Goal: Task Accomplishment & Management: Manage account settings

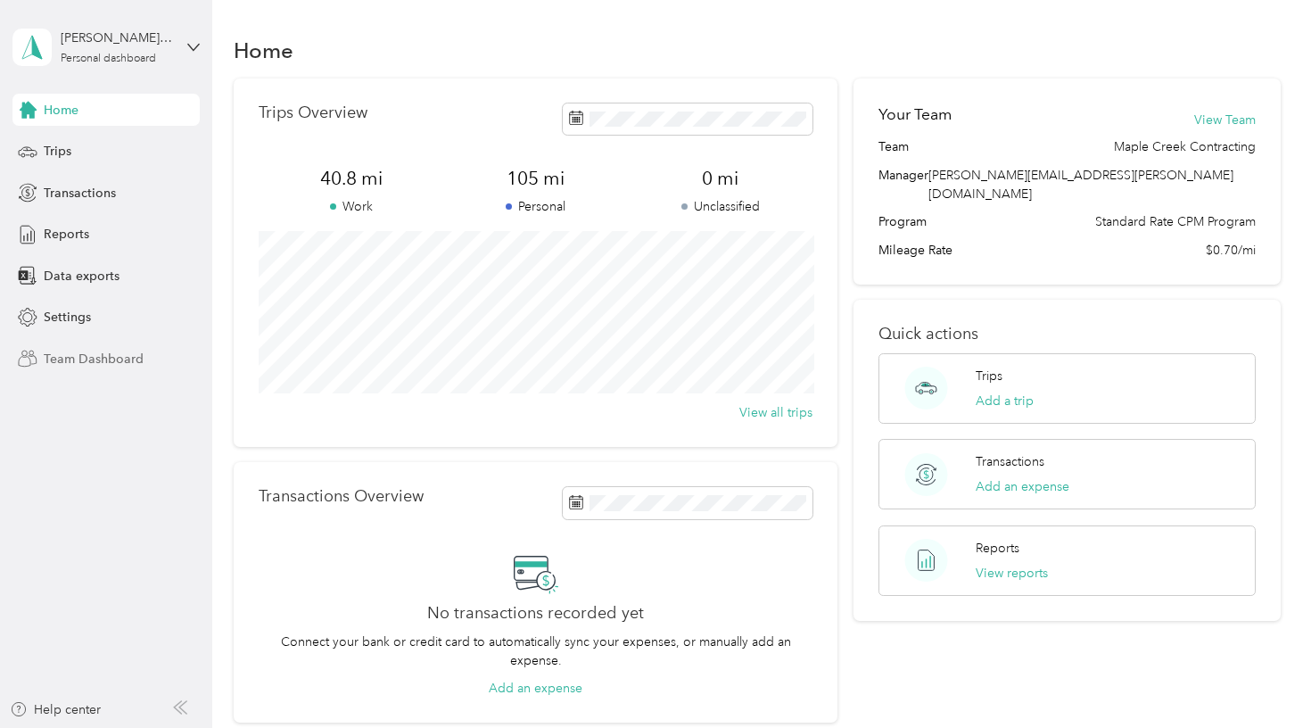
click at [107, 358] on span "Team Dashboard" at bounding box center [94, 359] width 100 height 19
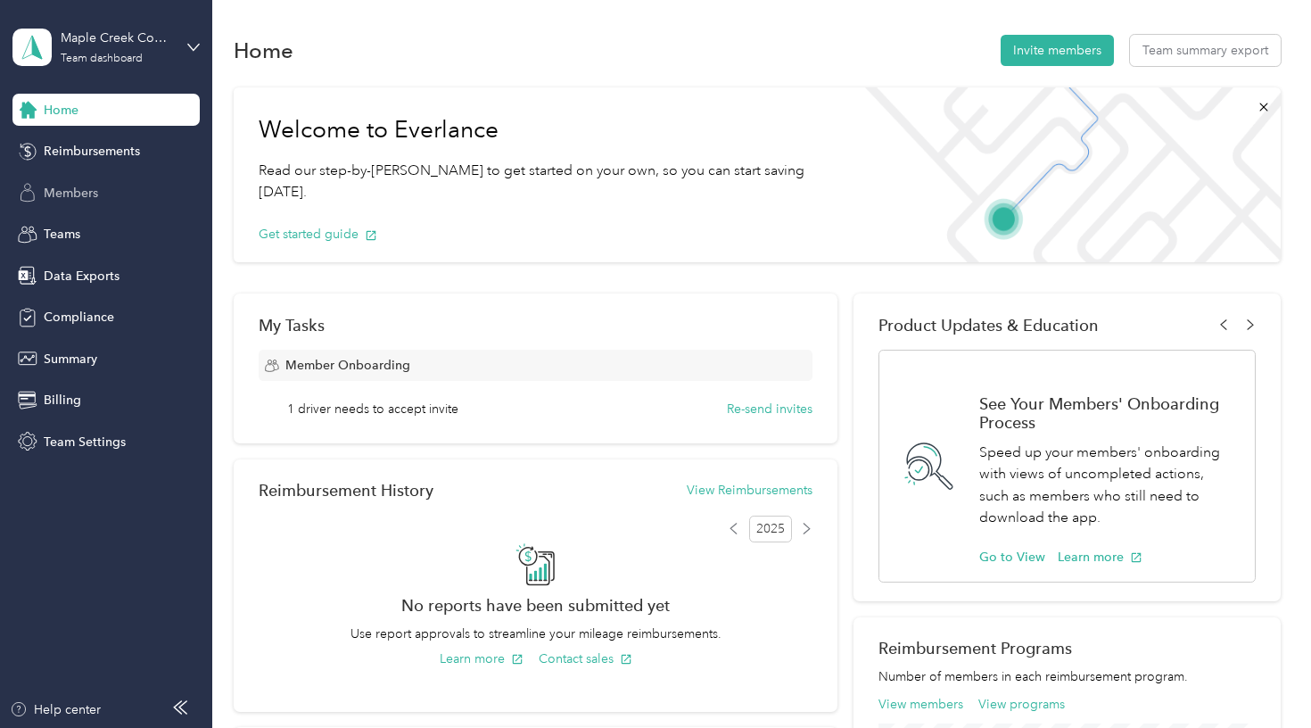
click at [89, 197] on span "Members" at bounding box center [71, 193] width 54 height 19
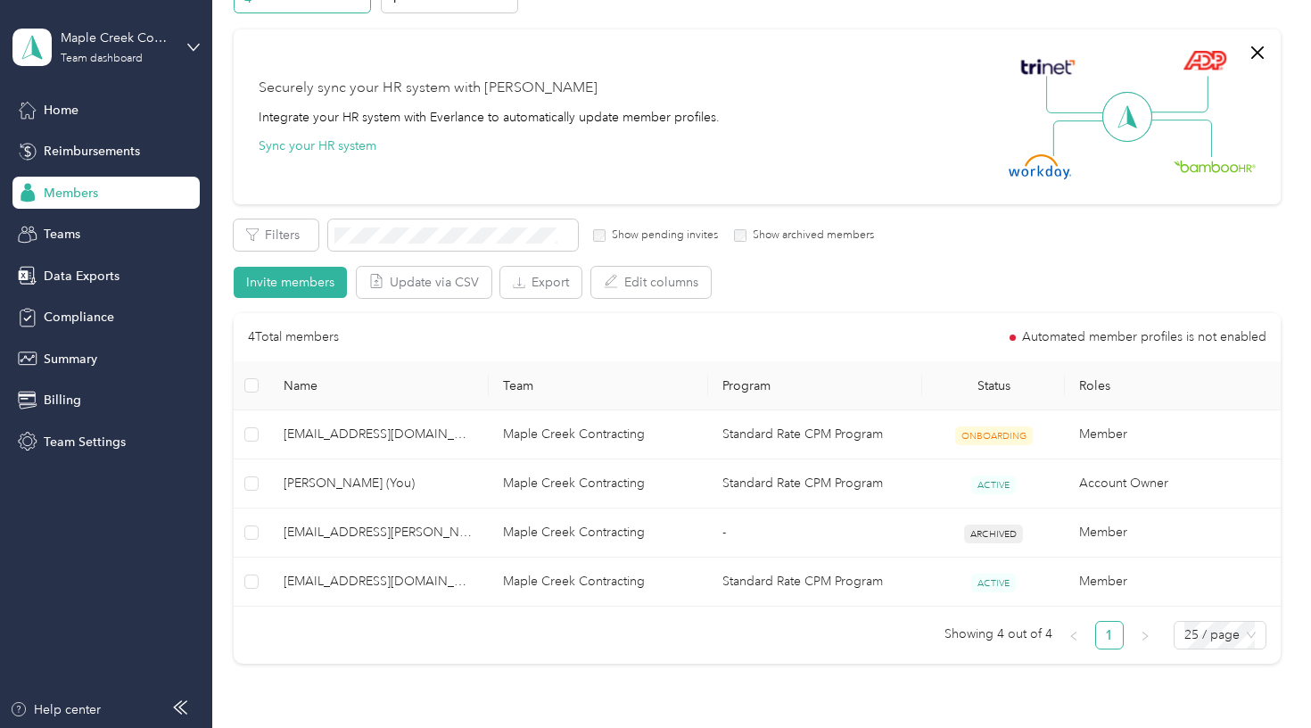
scroll to position [152, 0]
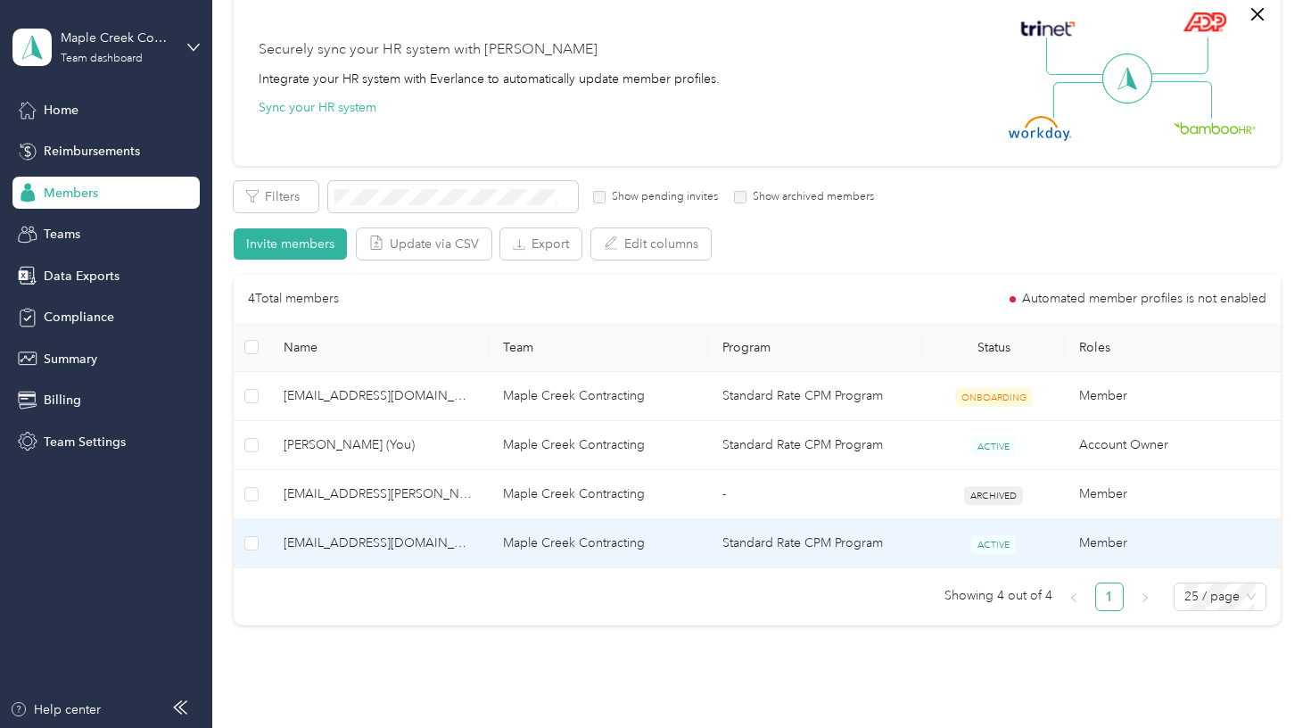
click at [508, 539] on td "Maple Creek Contracting" at bounding box center [598, 543] width 219 height 49
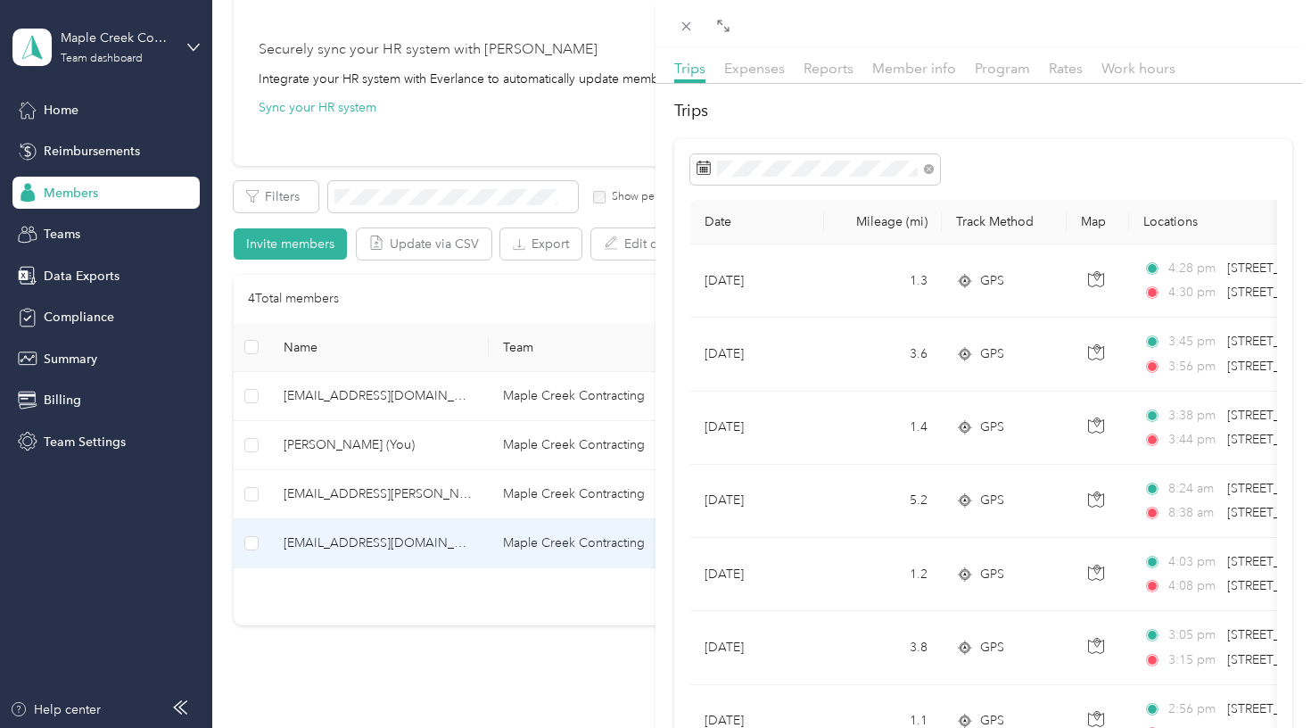
scroll to position [52, 0]
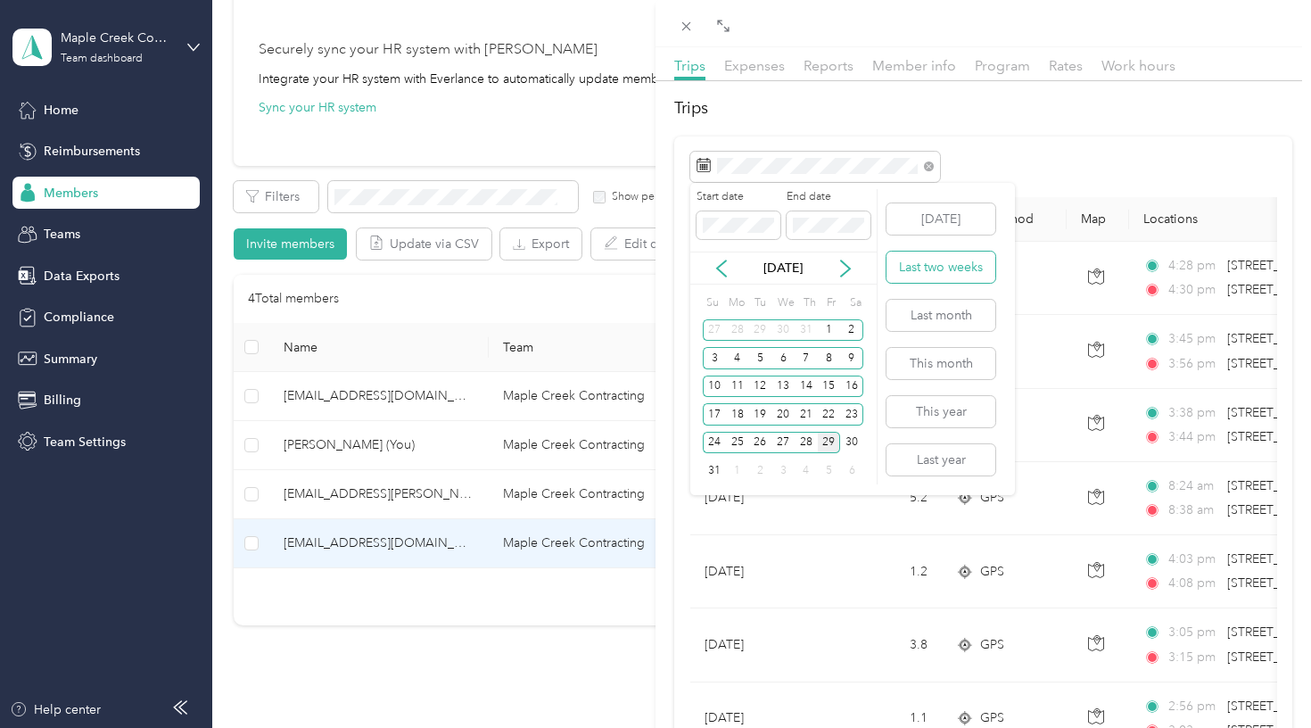
click at [933, 266] on button "Last two weeks" at bounding box center [941, 267] width 109 height 31
click at [717, 417] on div "17" at bounding box center [714, 414] width 23 height 22
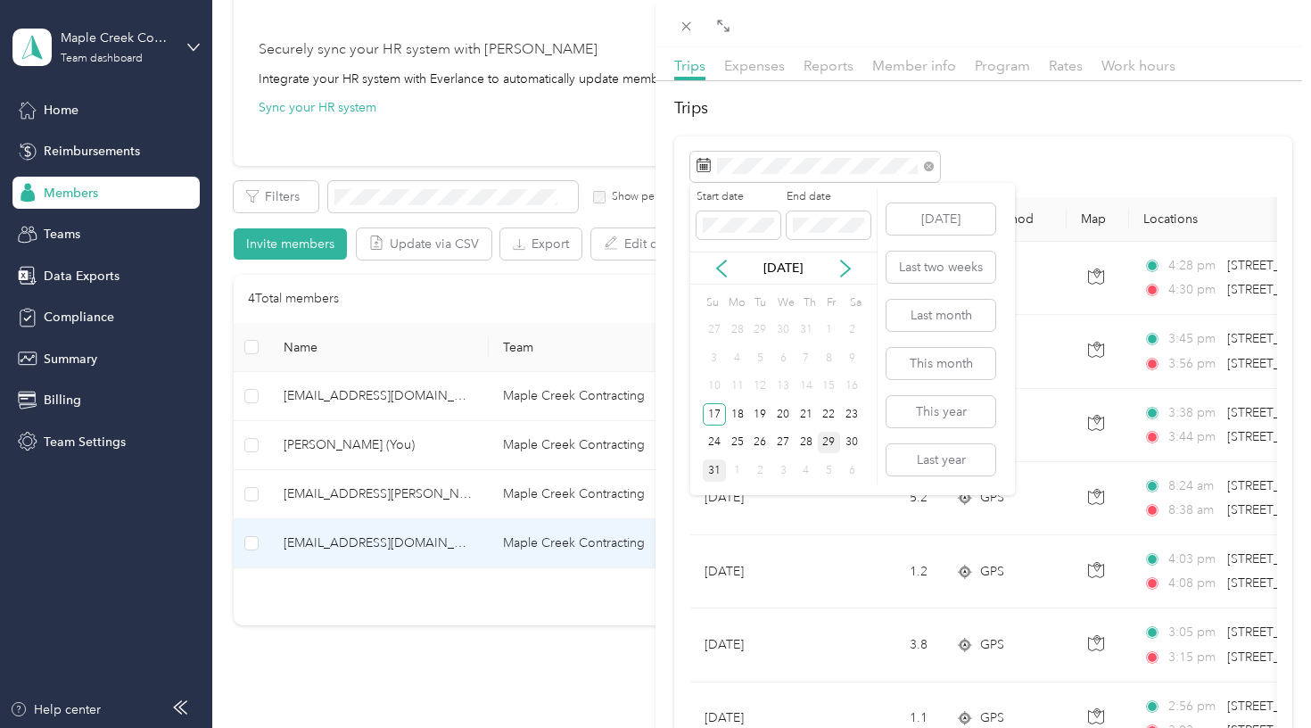
click at [718, 470] on div "31" at bounding box center [714, 470] width 23 height 22
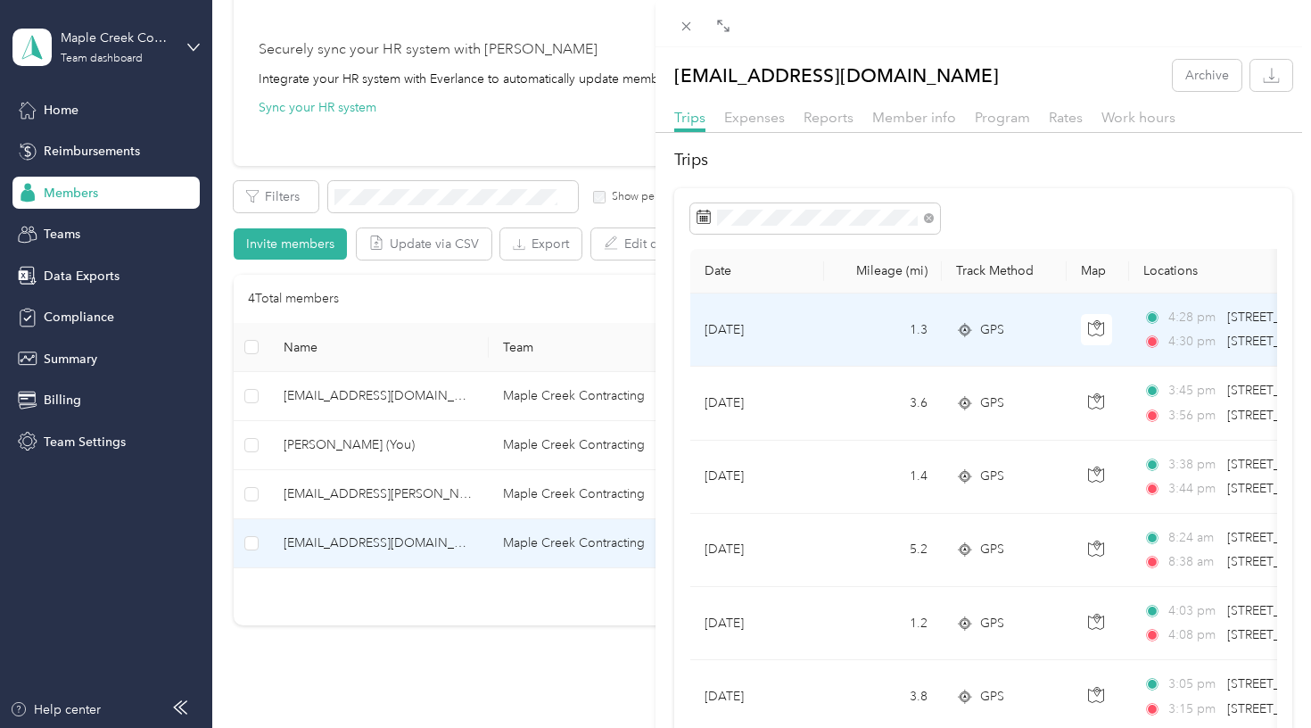
click at [996, 334] on span "GPS" at bounding box center [992, 330] width 24 height 20
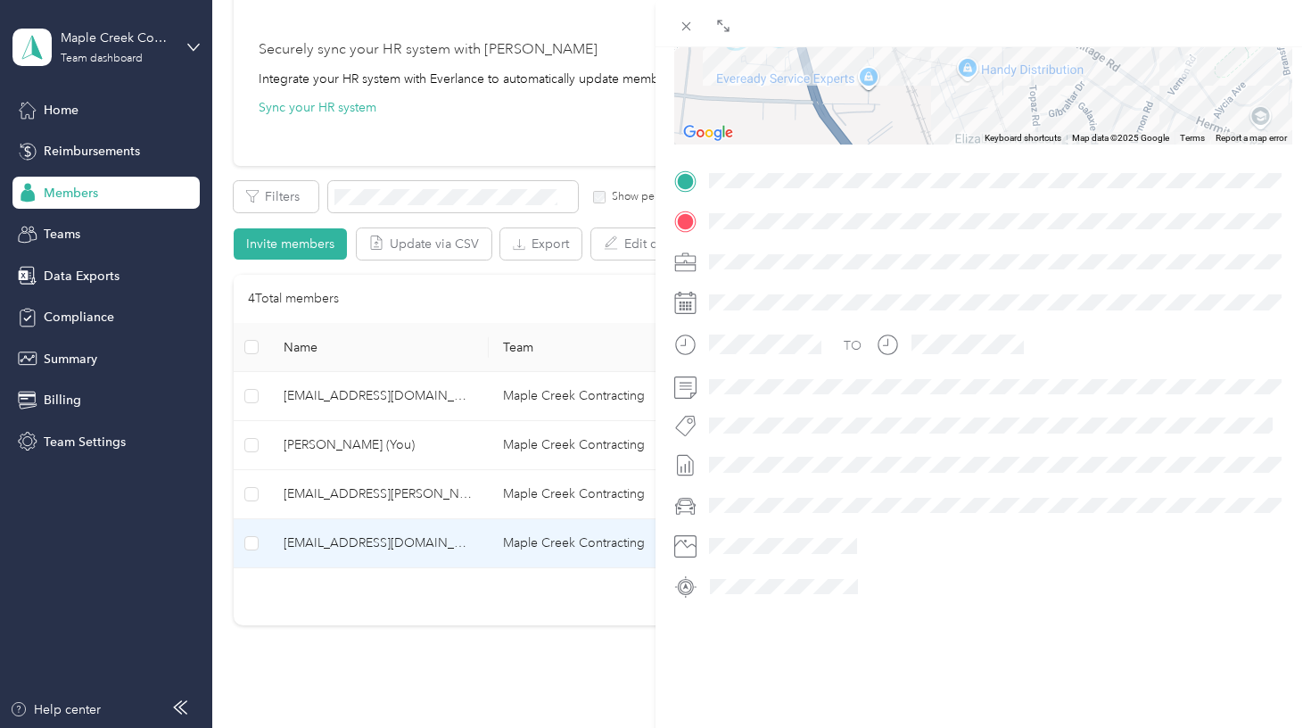
scroll to position [292, 0]
click at [567, 648] on div "BACK [EMAIL_ADDRESS][DOMAIN_NAME] Trips Trip details Trip details This trip can…" at bounding box center [655, 364] width 1311 height 728
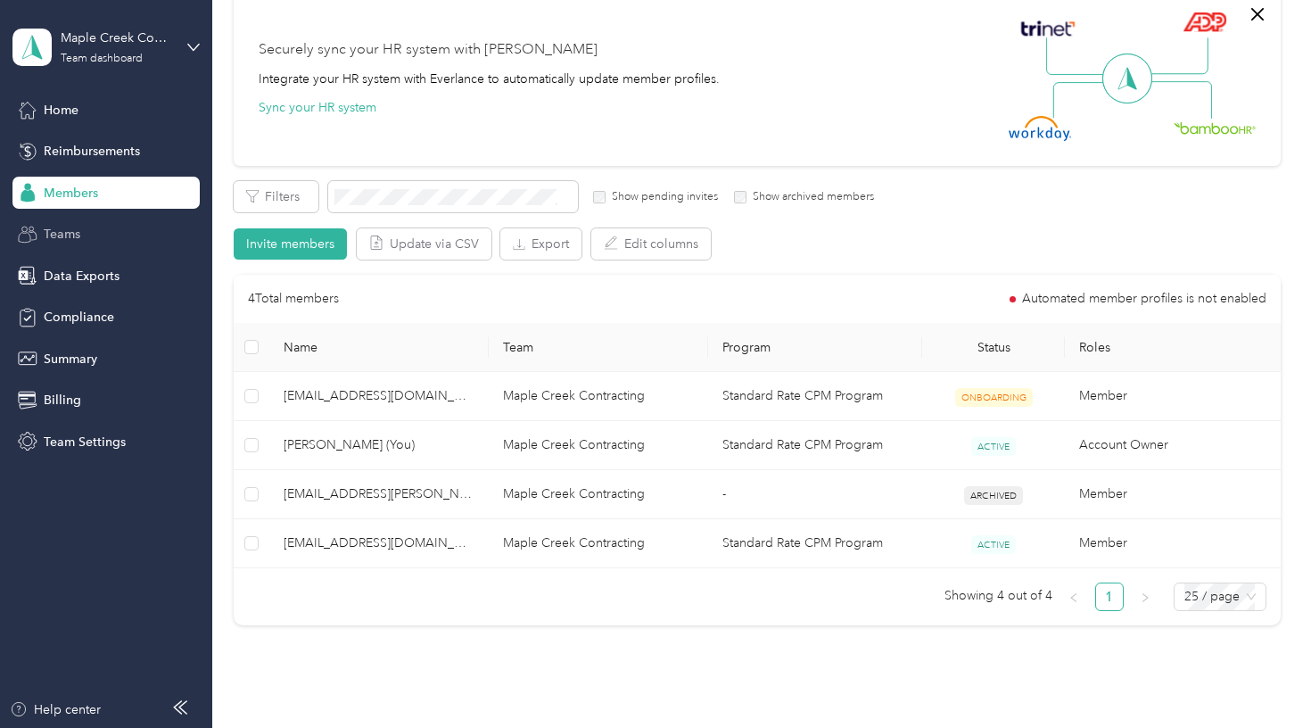
click at [77, 244] on div "Teams" at bounding box center [105, 235] width 187 height 32
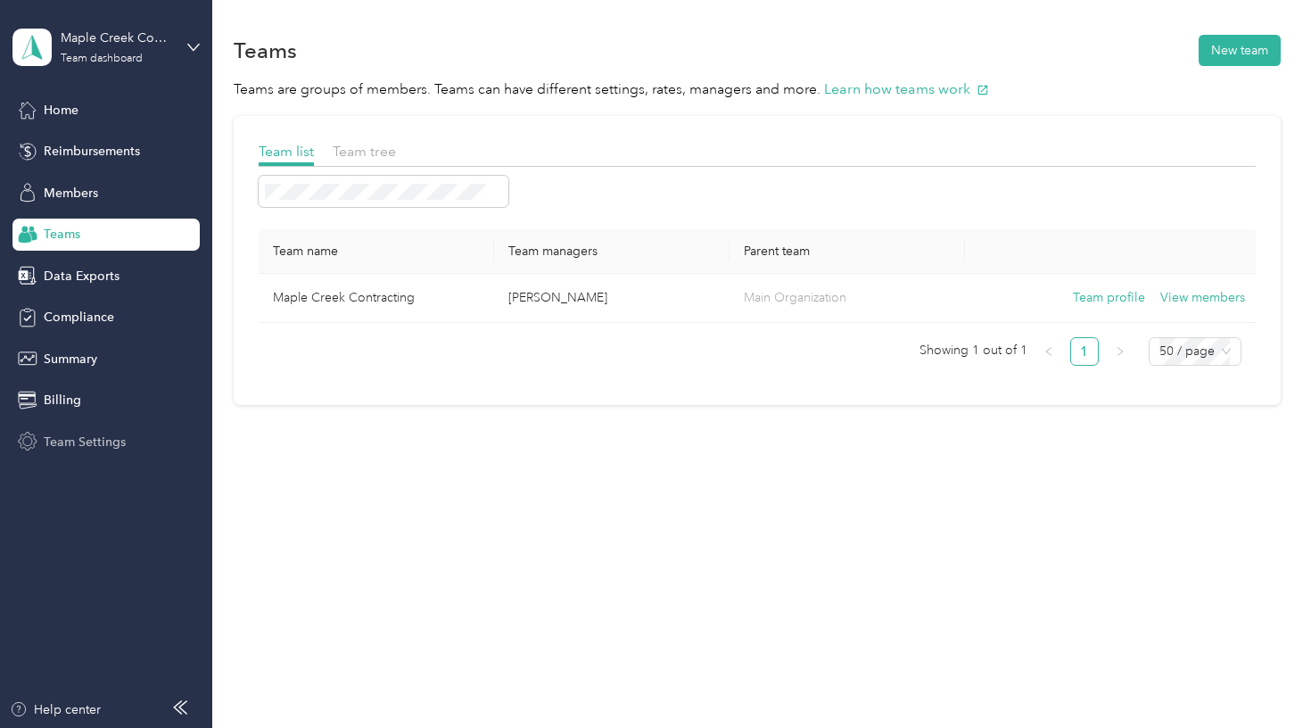
click at [84, 438] on span "Team Settings" at bounding box center [85, 442] width 82 height 19
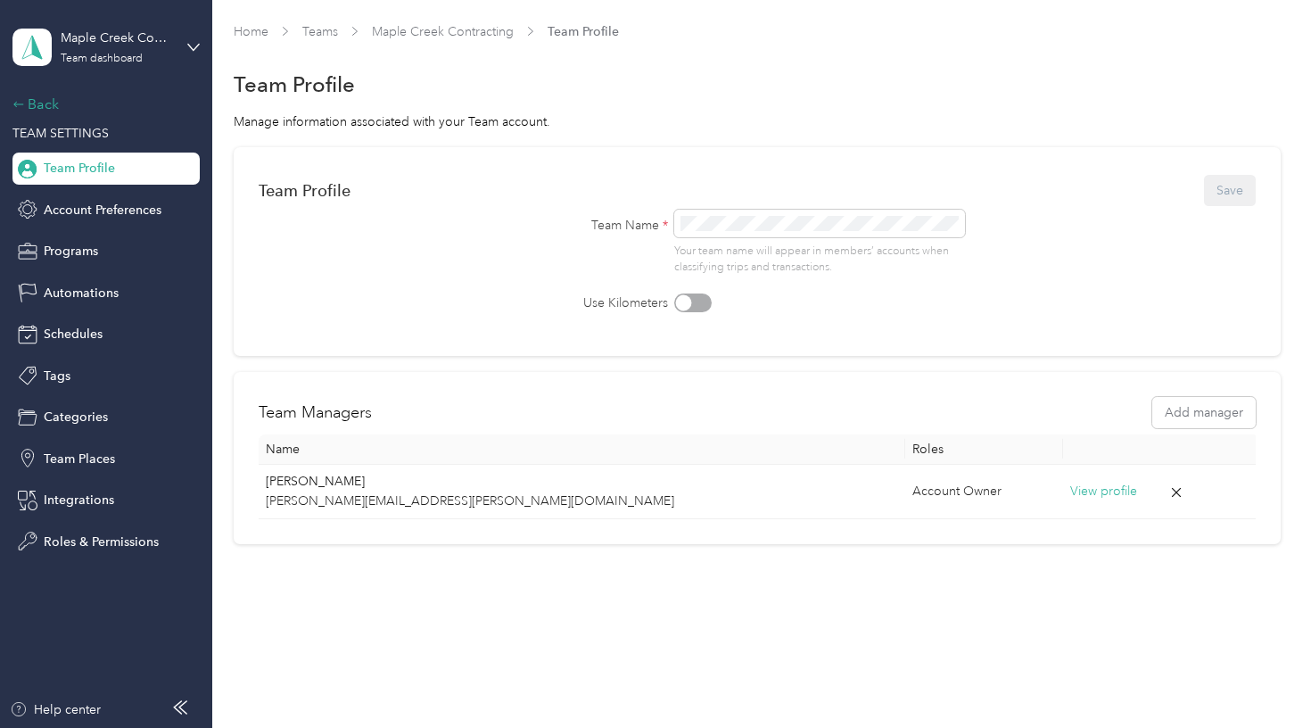
click at [42, 106] on div "Back" at bounding box center [101, 104] width 178 height 21
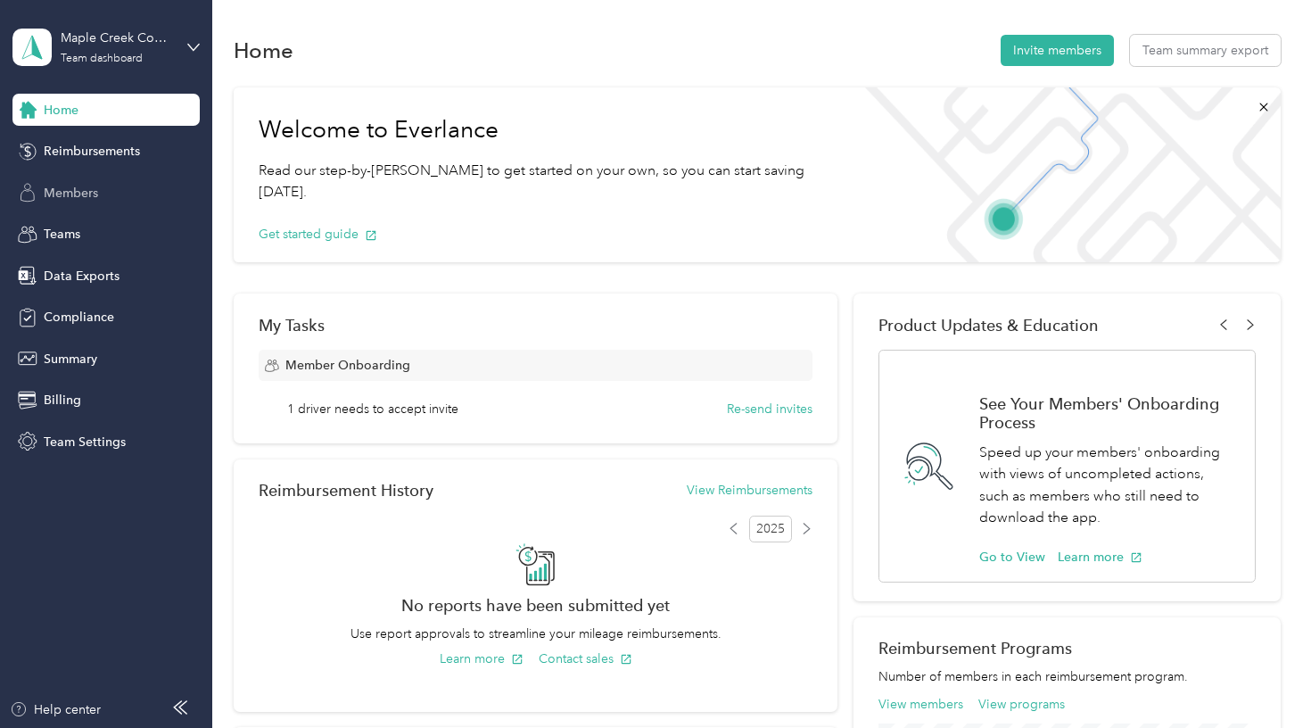
click at [78, 190] on span "Members" at bounding box center [71, 193] width 54 height 19
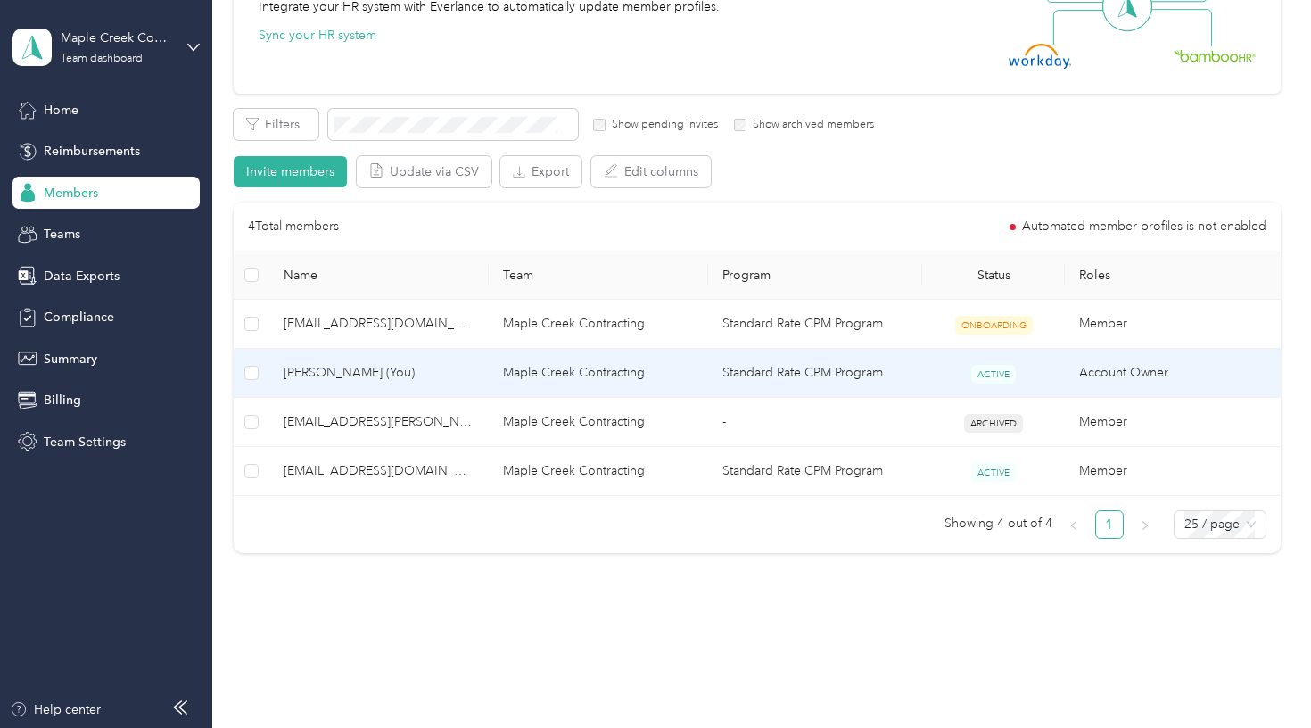
scroll to position [225, 0]
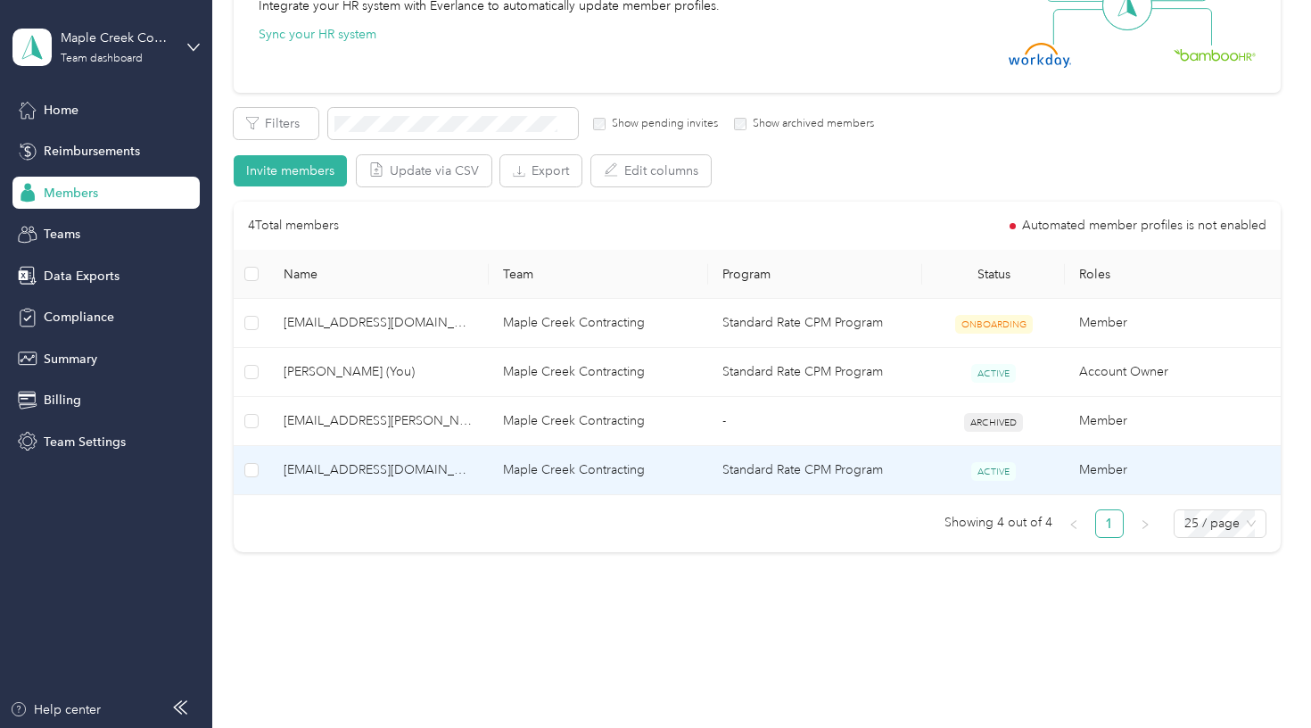
click at [423, 462] on span "[EMAIL_ADDRESS][DOMAIN_NAME]" at bounding box center [379, 470] width 191 height 20
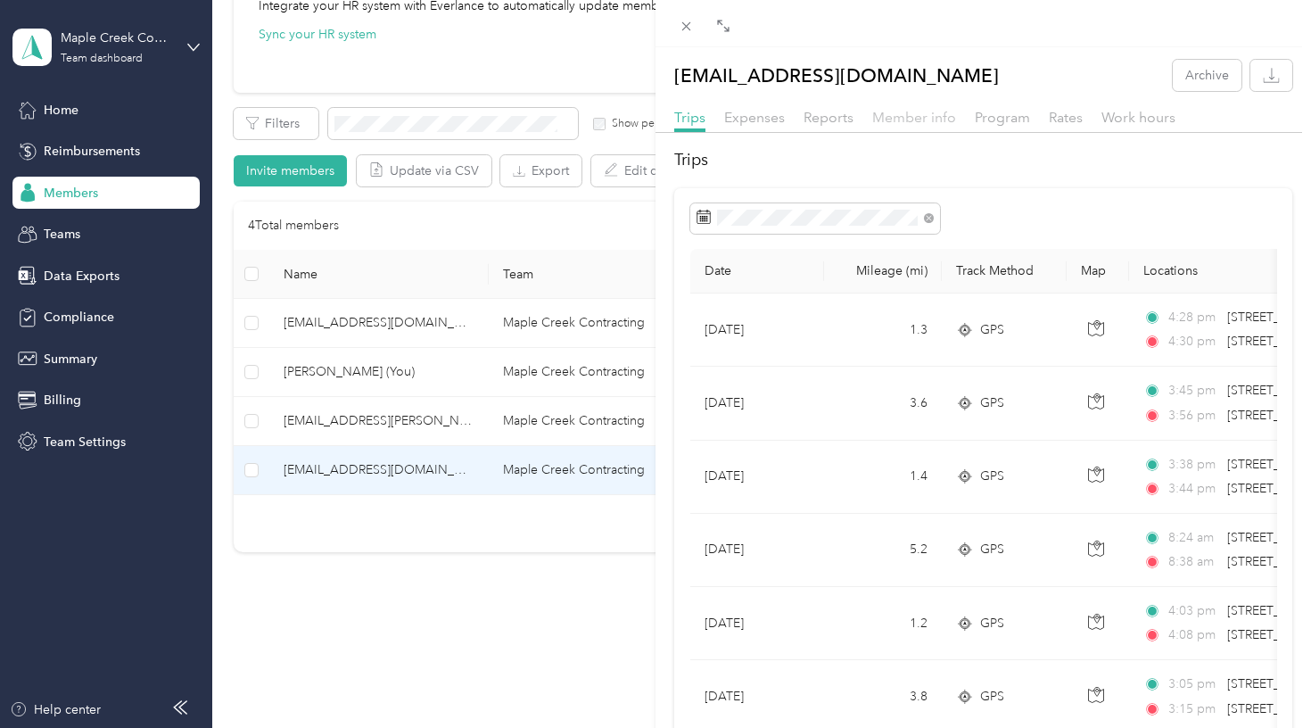
click at [937, 114] on span "Member info" at bounding box center [914, 117] width 84 height 17
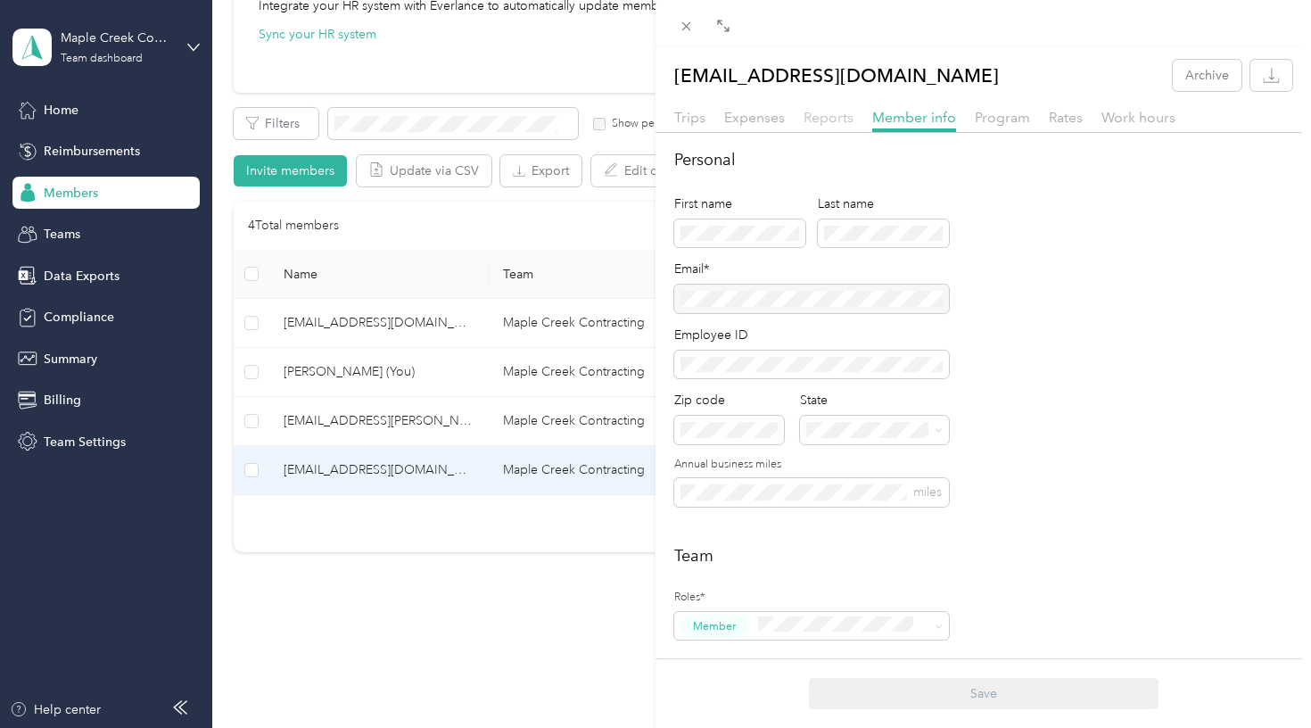
click at [829, 117] on span "Reports" at bounding box center [829, 117] width 50 height 17
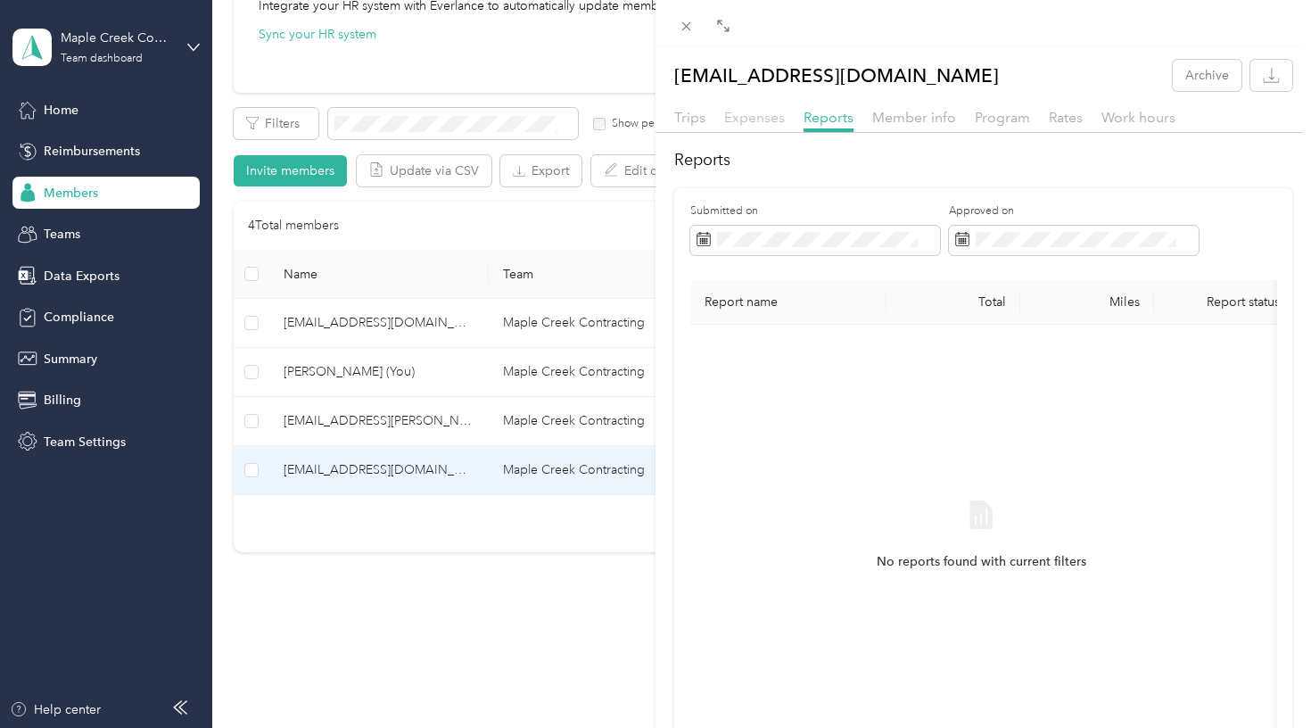
click at [766, 120] on span "Expenses" at bounding box center [754, 117] width 61 height 17
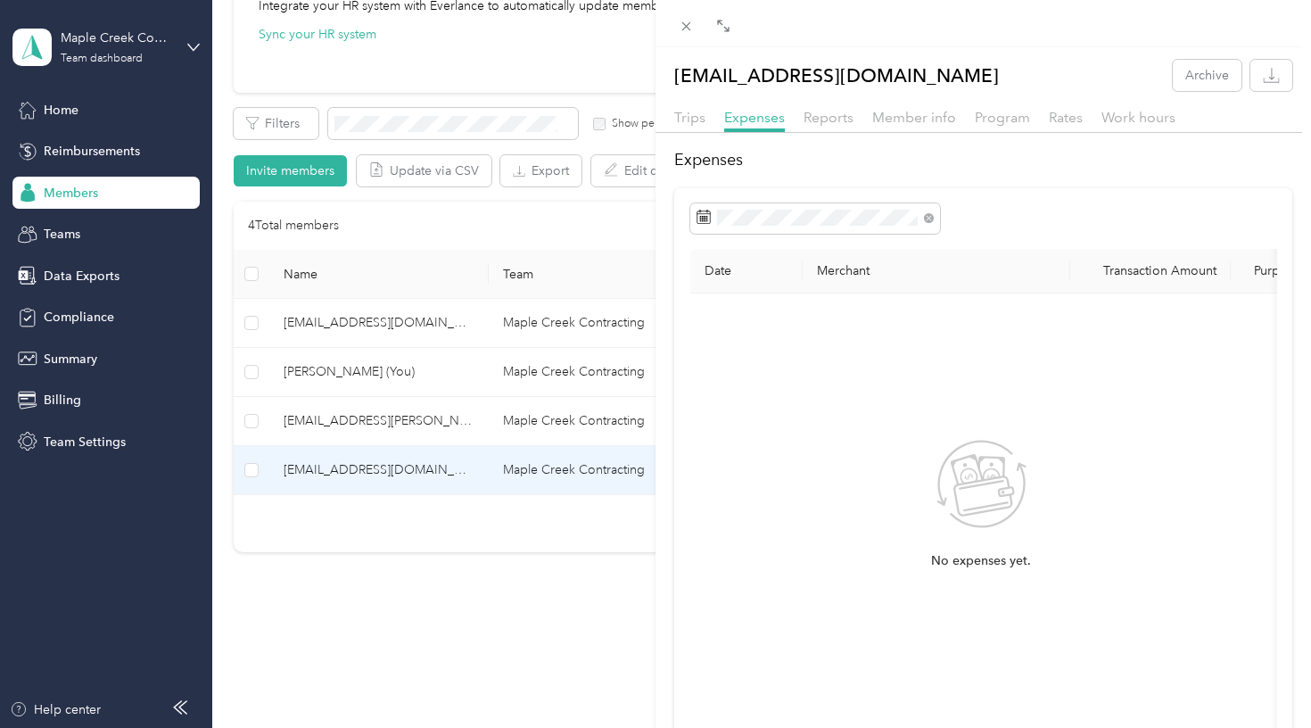
click at [708, 119] on div "Trips Expenses Reports Member info Program Rates Work hours" at bounding box center [984, 120] width 656 height 26
click at [695, 115] on span "Trips" at bounding box center [689, 117] width 31 height 17
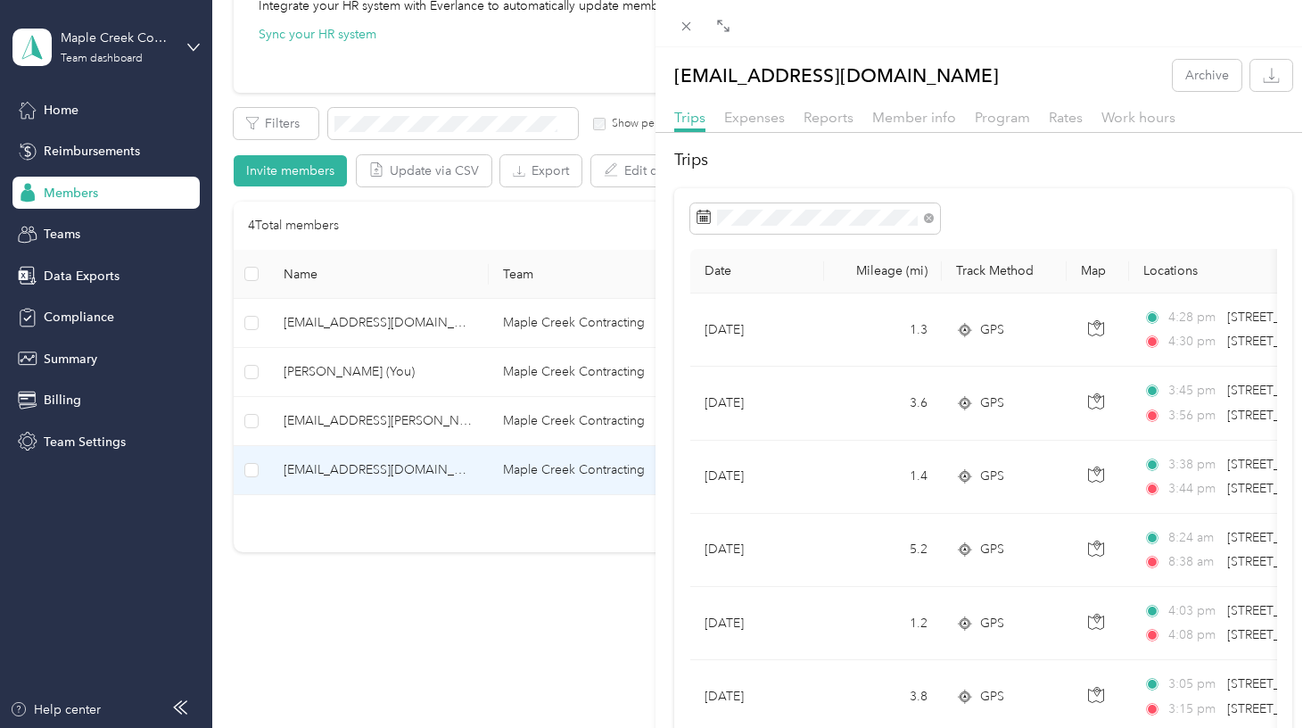
click at [502, 593] on div "[EMAIL_ADDRESS][DOMAIN_NAME] Archive Trips Expenses Reports Member info Program…" at bounding box center [655, 364] width 1311 height 728
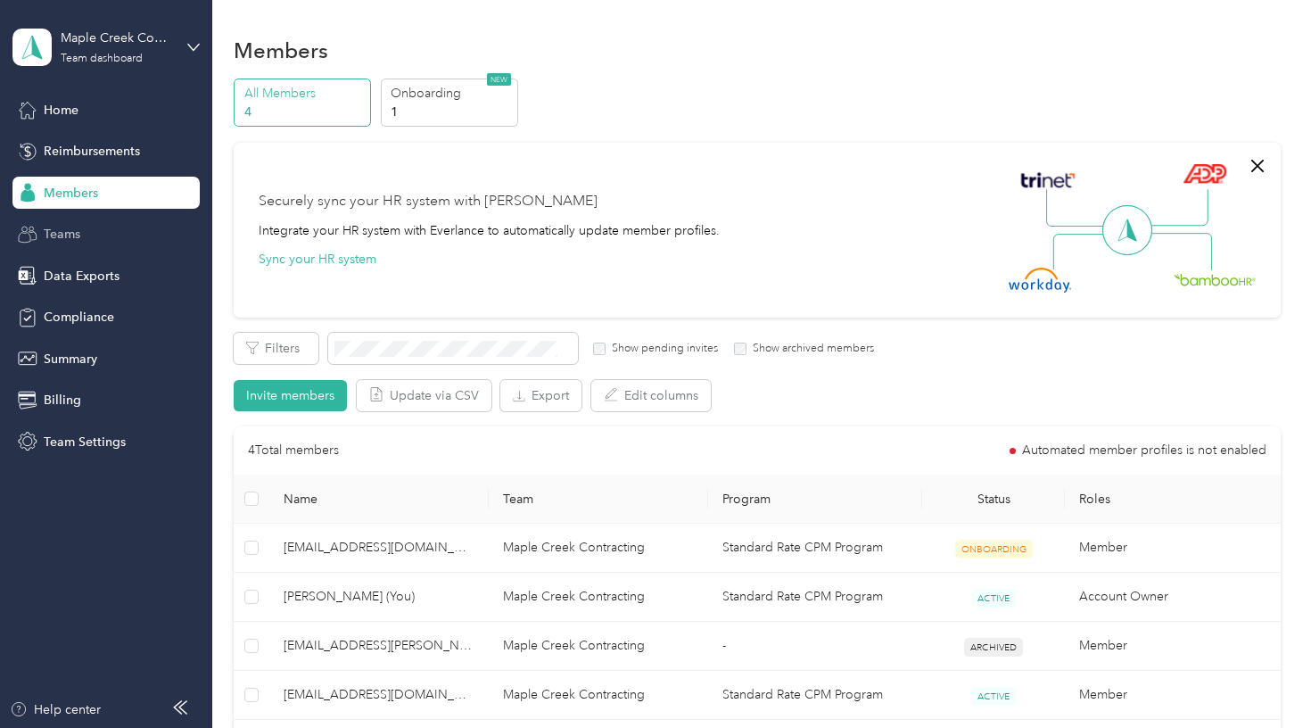
click at [88, 237] on div "Teams" at bounding box center [105, 235] width 187 height 32
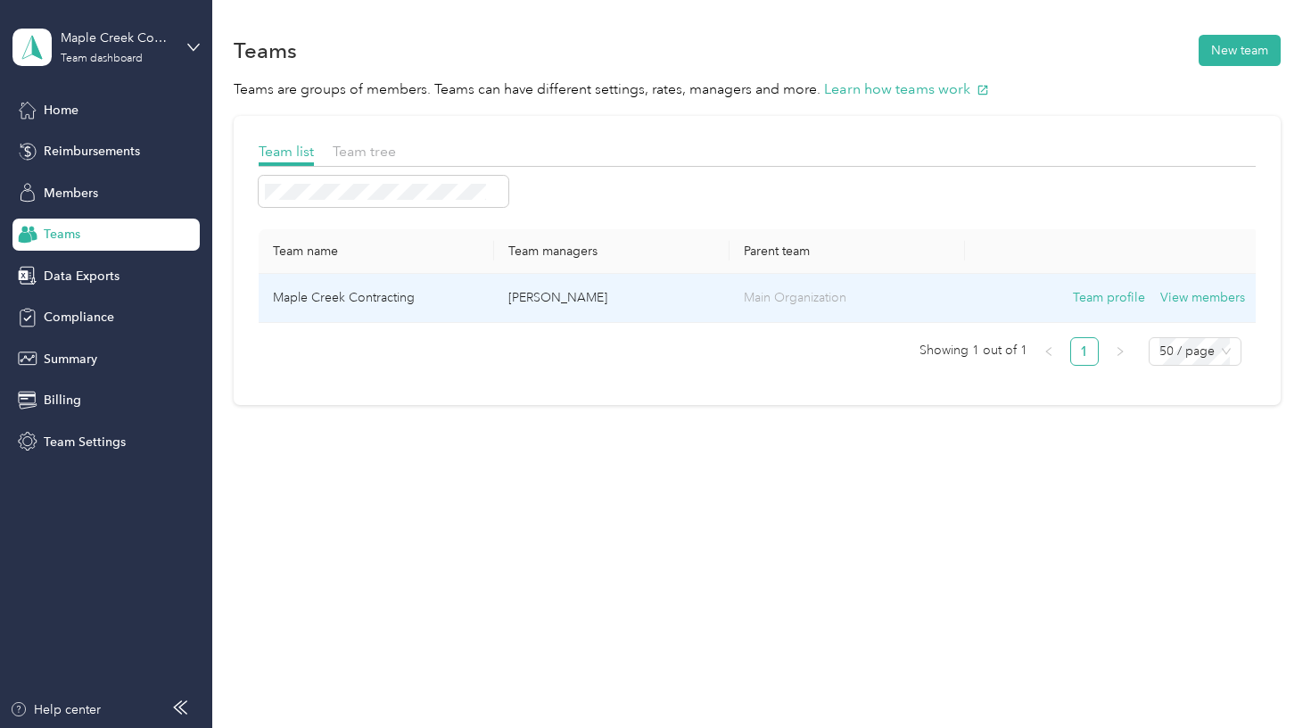
click at [345, 286] on td "Maple Creek Contracting" at bounding box center [376, 298] width 235 height 49
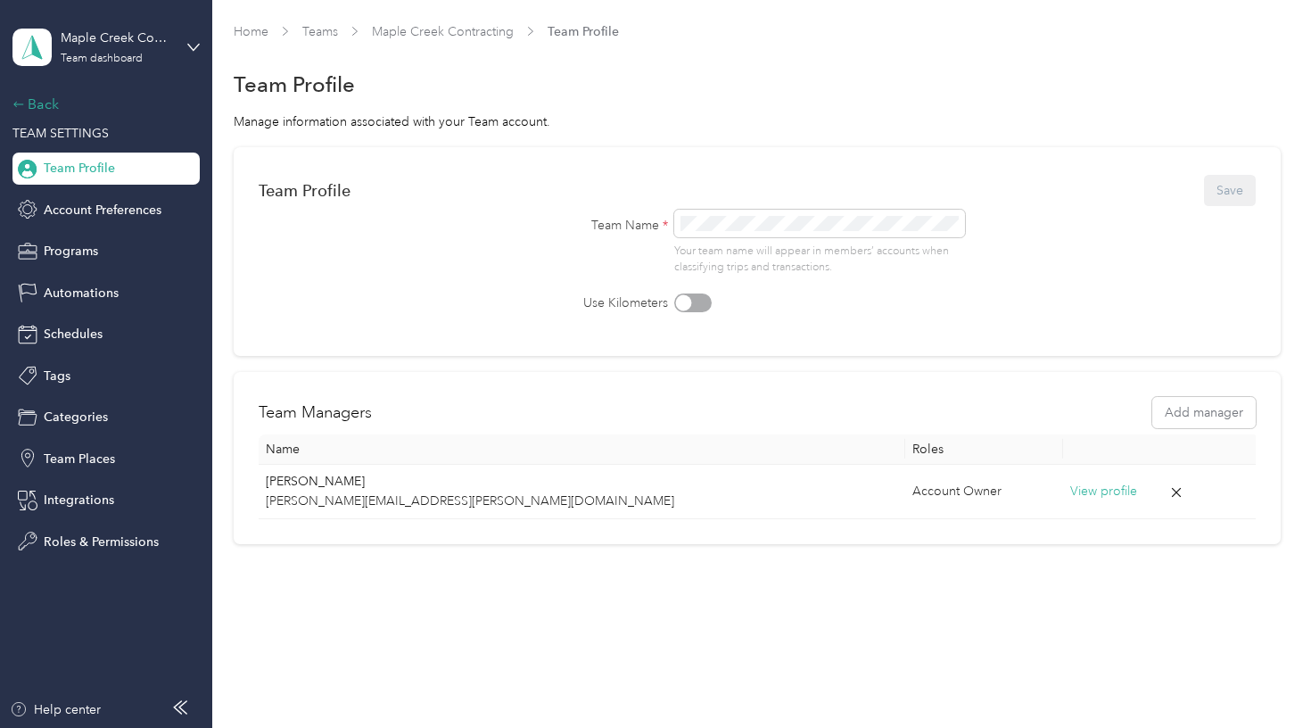
click at [53, 103] on div "Back" at bounding box center [101, 104] width 178 height 21
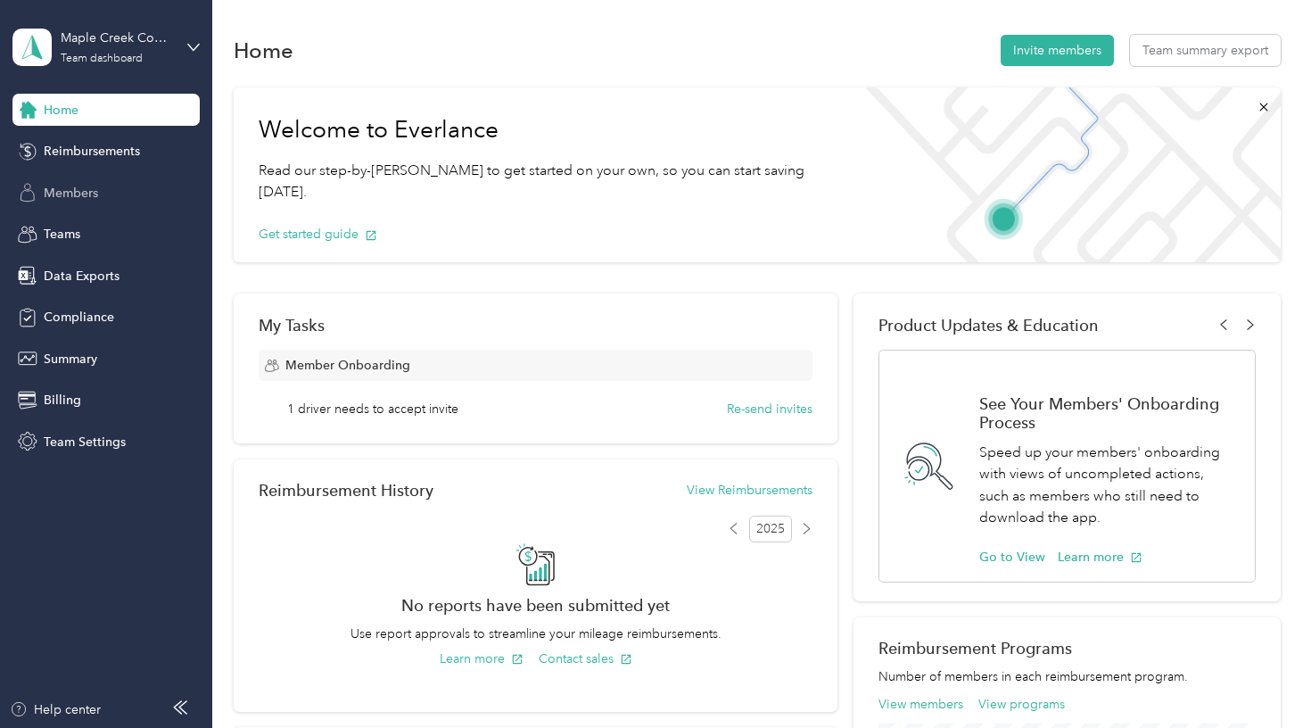
click at [93, 197] on span "Members" at bounding box center [71, 193] width 54 height 19
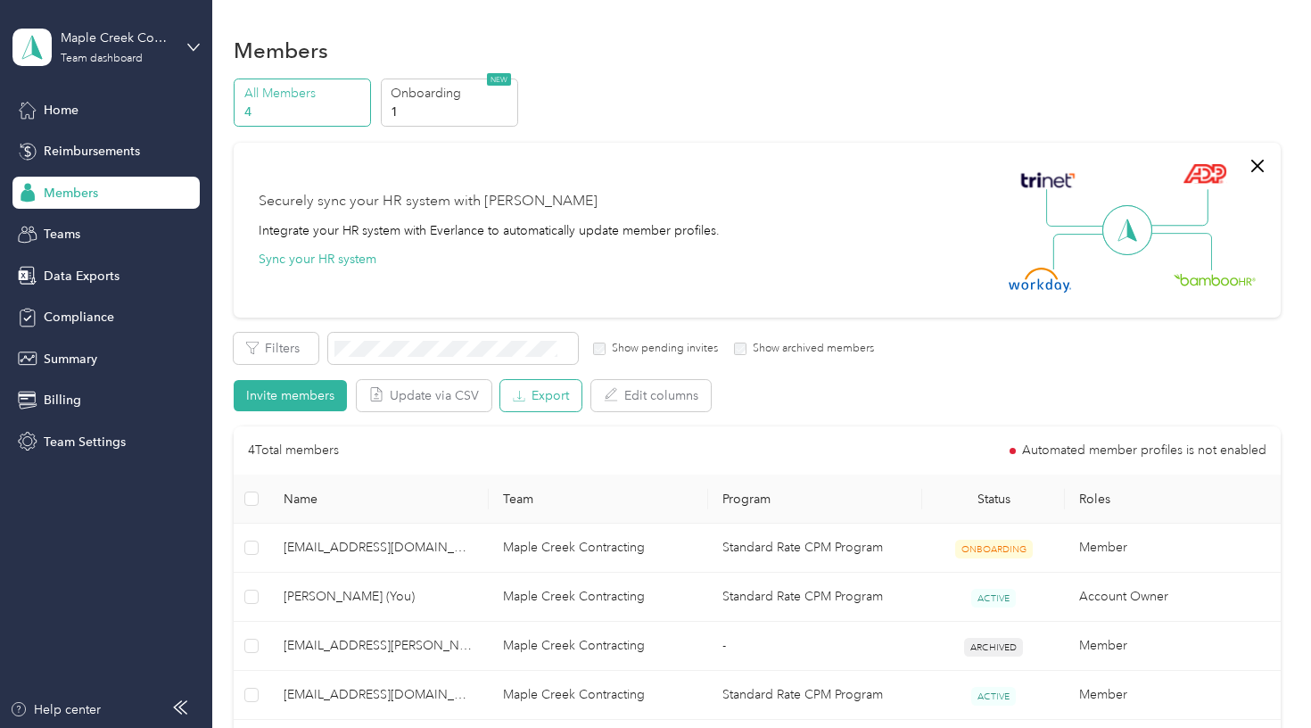
click at [533, 395] on button "Export" at bounding box center [540, 395] width 81 height 31
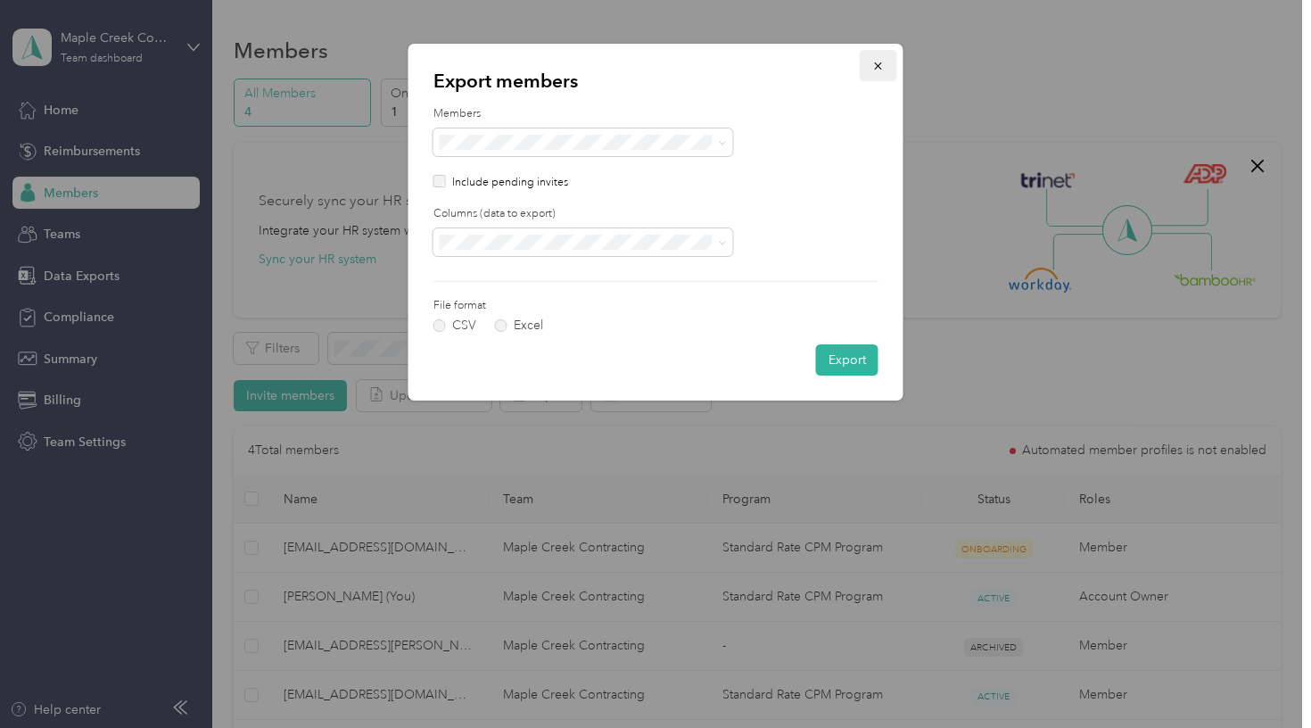
click at [879, 69] on icon "button" at bounding box center [878, 66] width 12 height 12
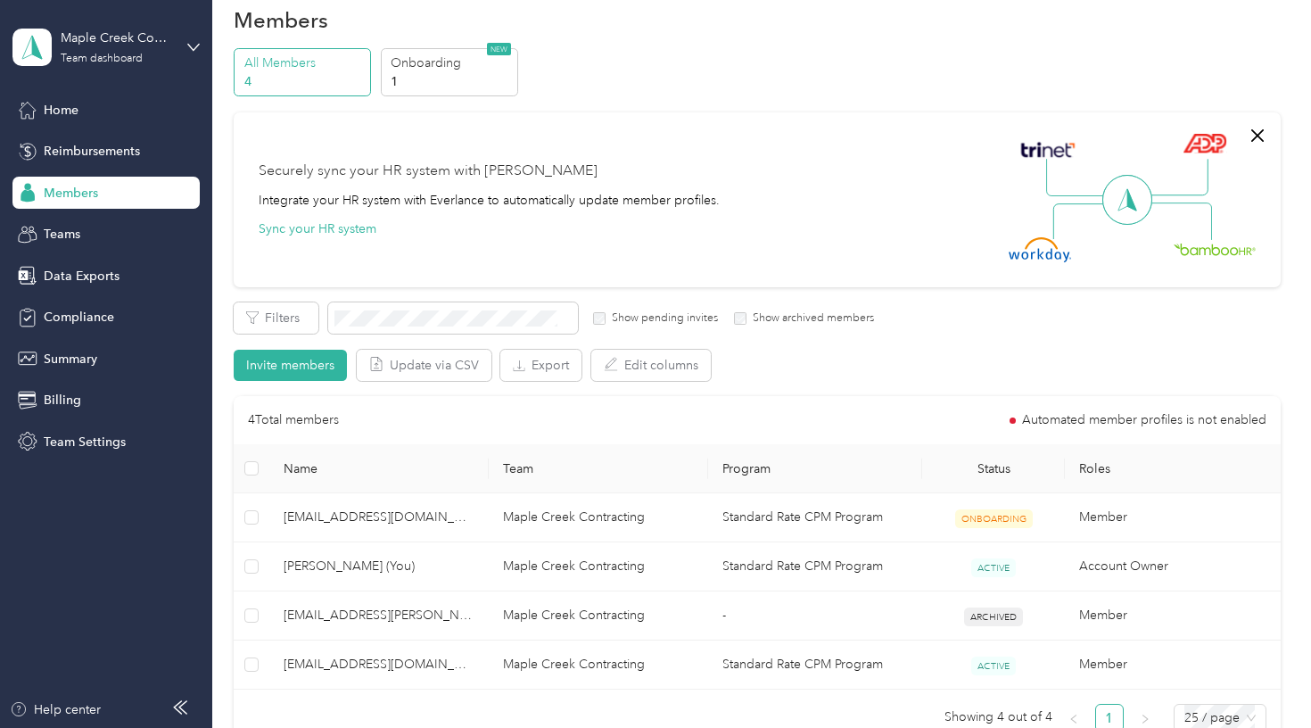
scroll to position [26, 0]
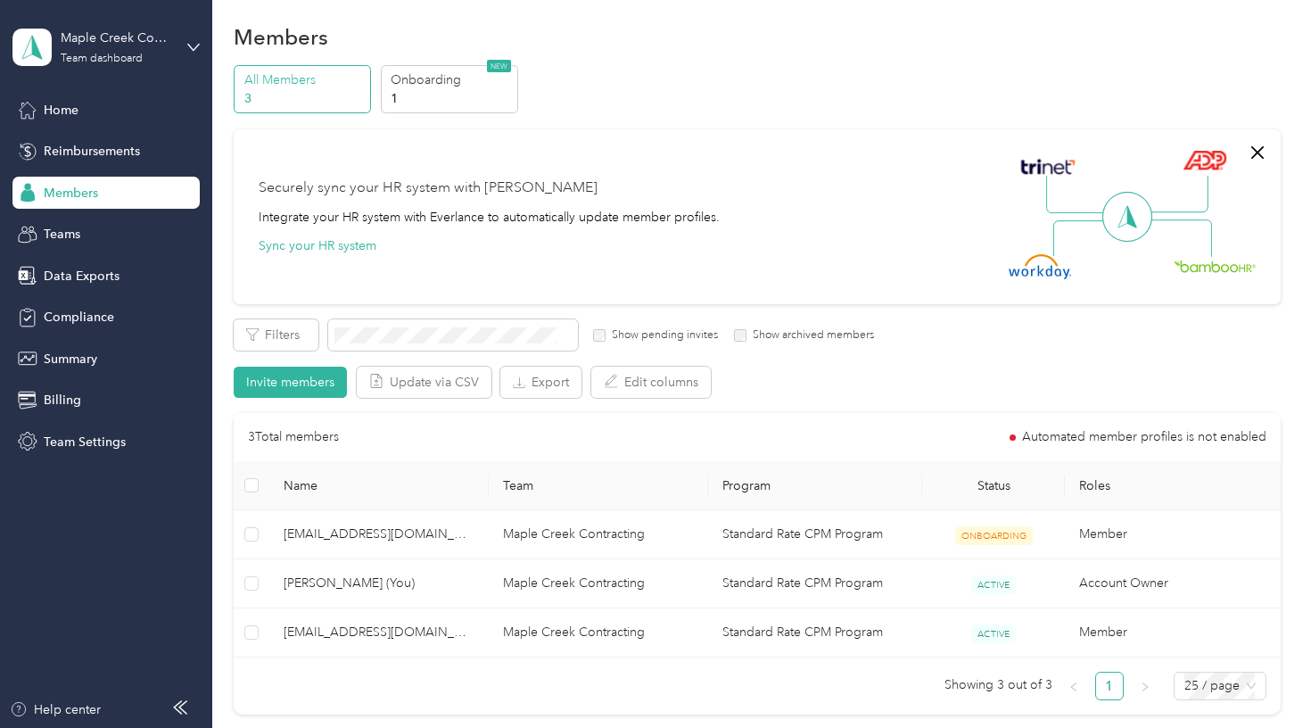
scroll to position [9, 0]
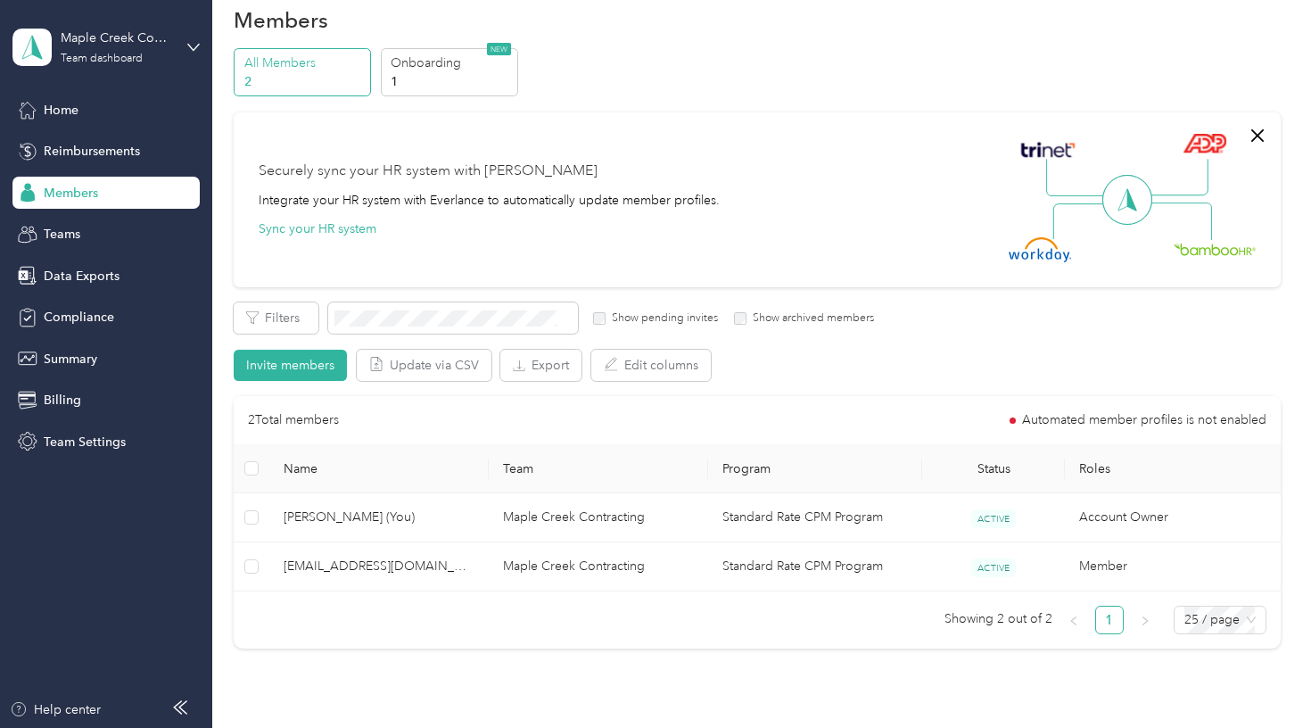
scroll to position [40, 0]
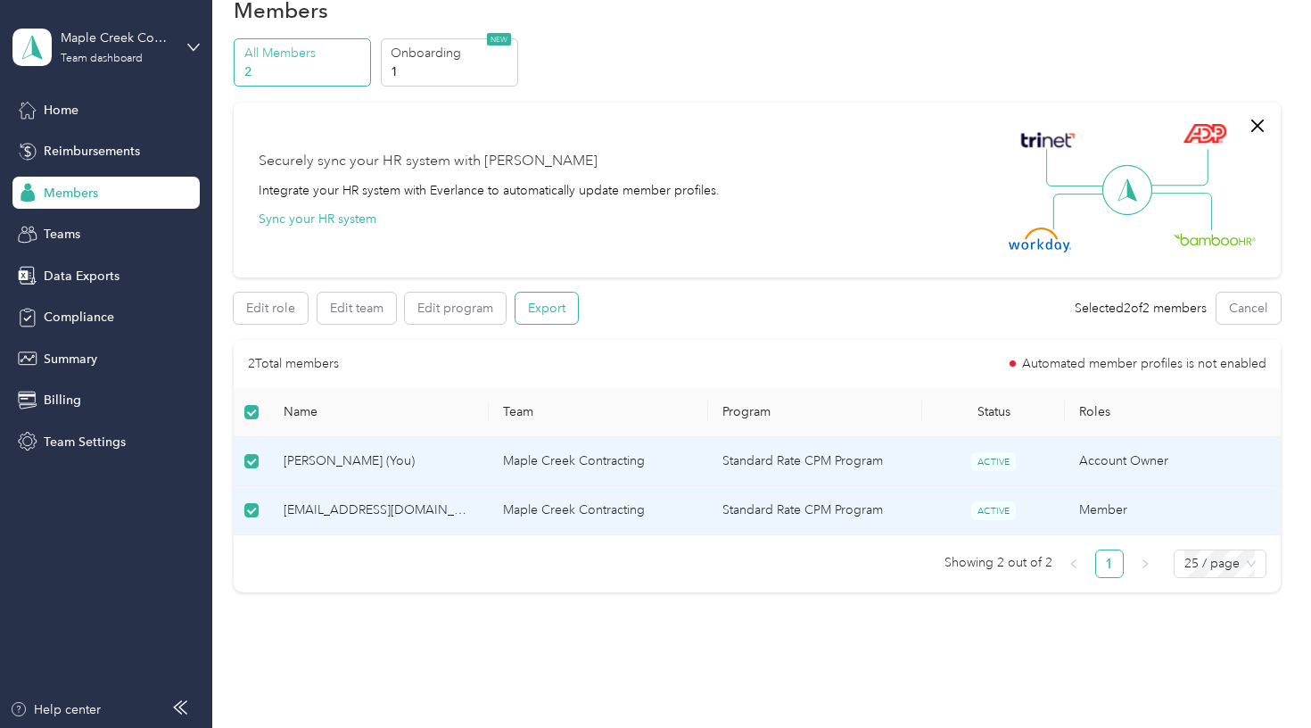
click at [539, 317] on button "Export" at bounding box center [547, 308] width 62 height 31
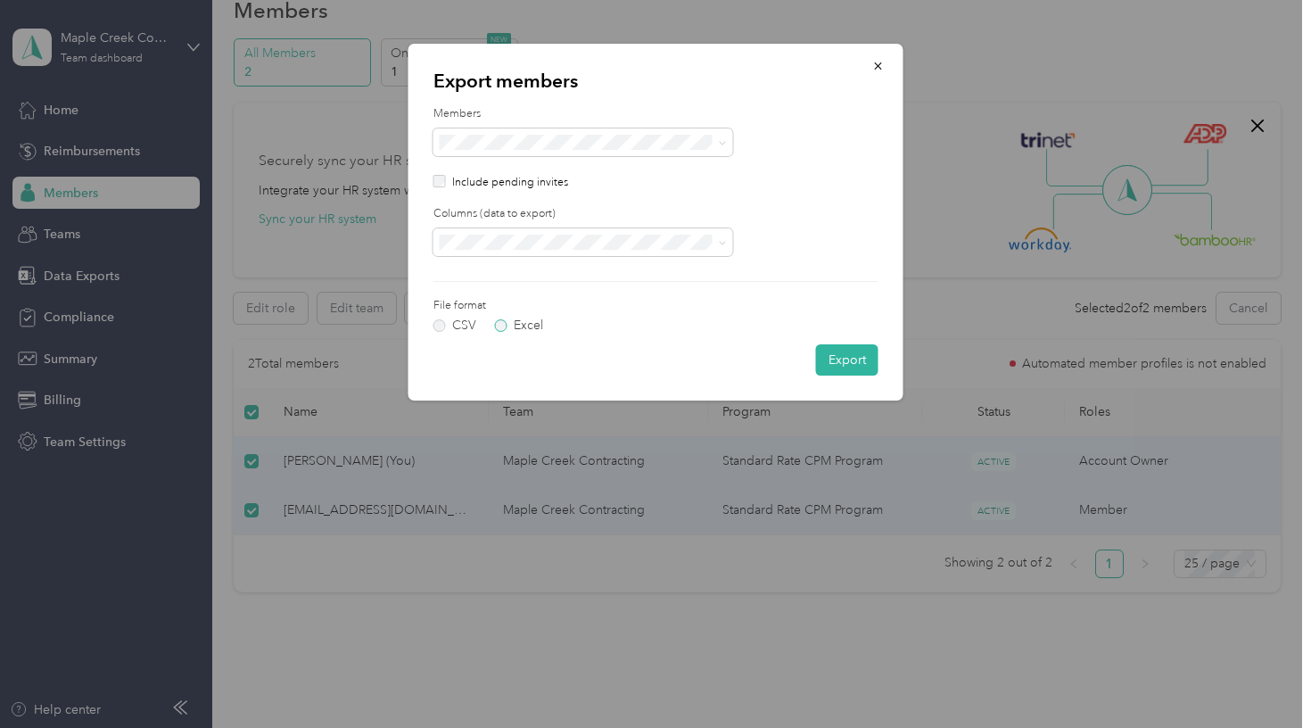
click at [510, 326] on label "Excel" at bounding box center [519, 325] width 48 height 12
click at [452, 327] on label "CSV" at bounding box center [454, 325] width 43 height 12
click at [839, 358] on button "Export" at bounding box center [847, 359] width 62 height 31
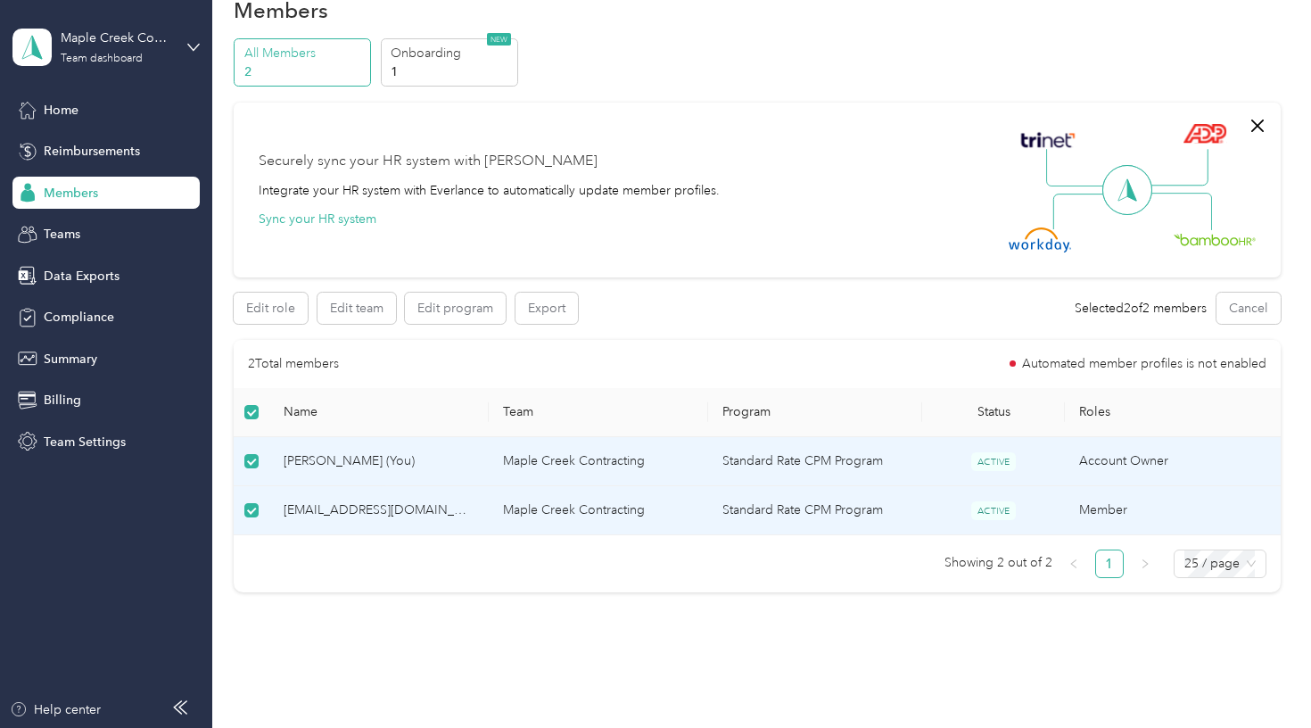
click at [756, 101] on div "All Members 2 Onboarding 1 NEW Securely sync your HR system with Everlance Inte…" at bounding box center [757, 323] width 1046 height 570
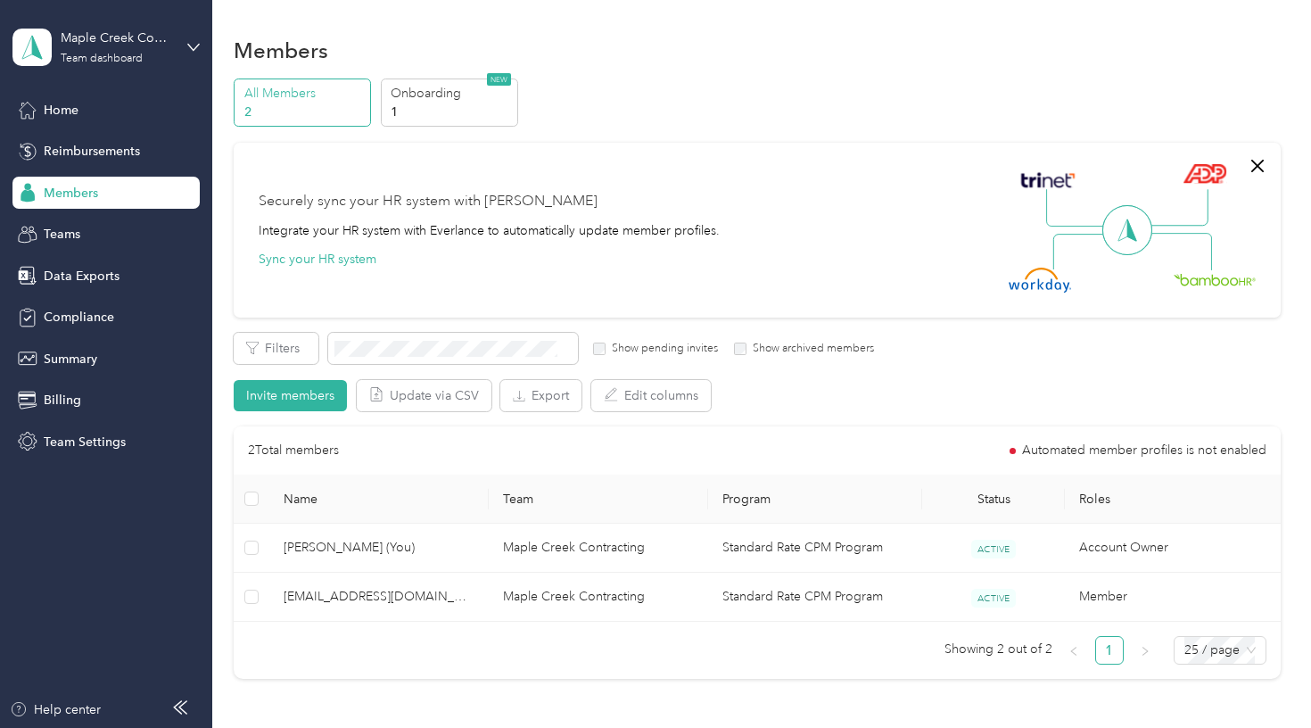
scroll to position [0, 0]
click at [1260, 165] on icon "button" at bounding box center [1257, 166] width 12 height 12
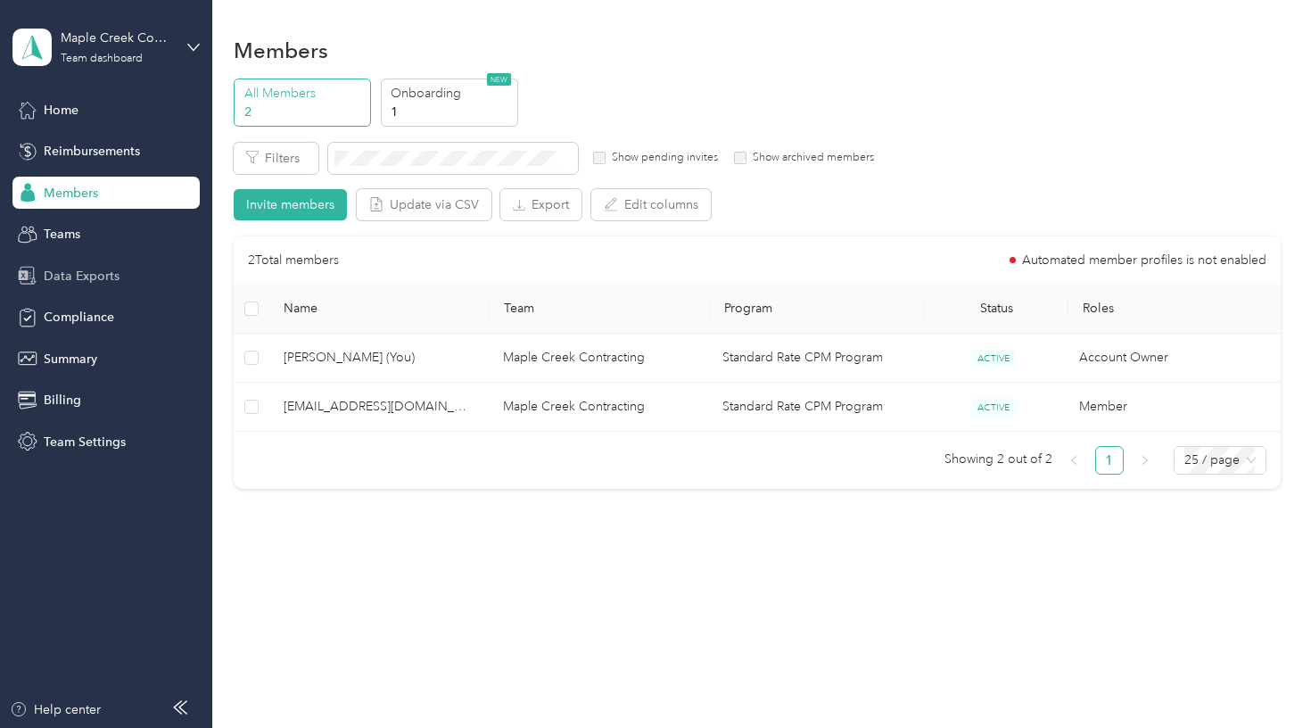
click at [95, 271] on span "Data Exports" at bounding box center [82, 276] width 76 height 19
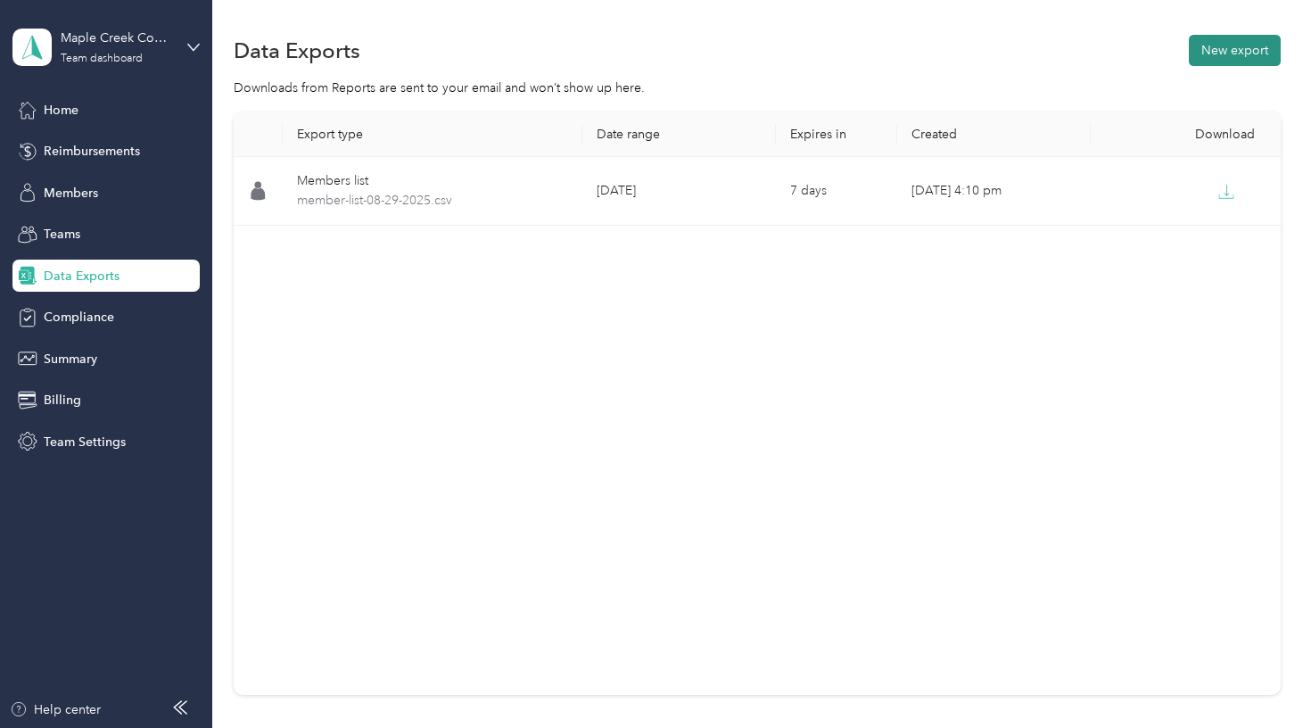
click at [1234, 61] on button "New export" at bounding box center [1235, 50] width 92 height 31
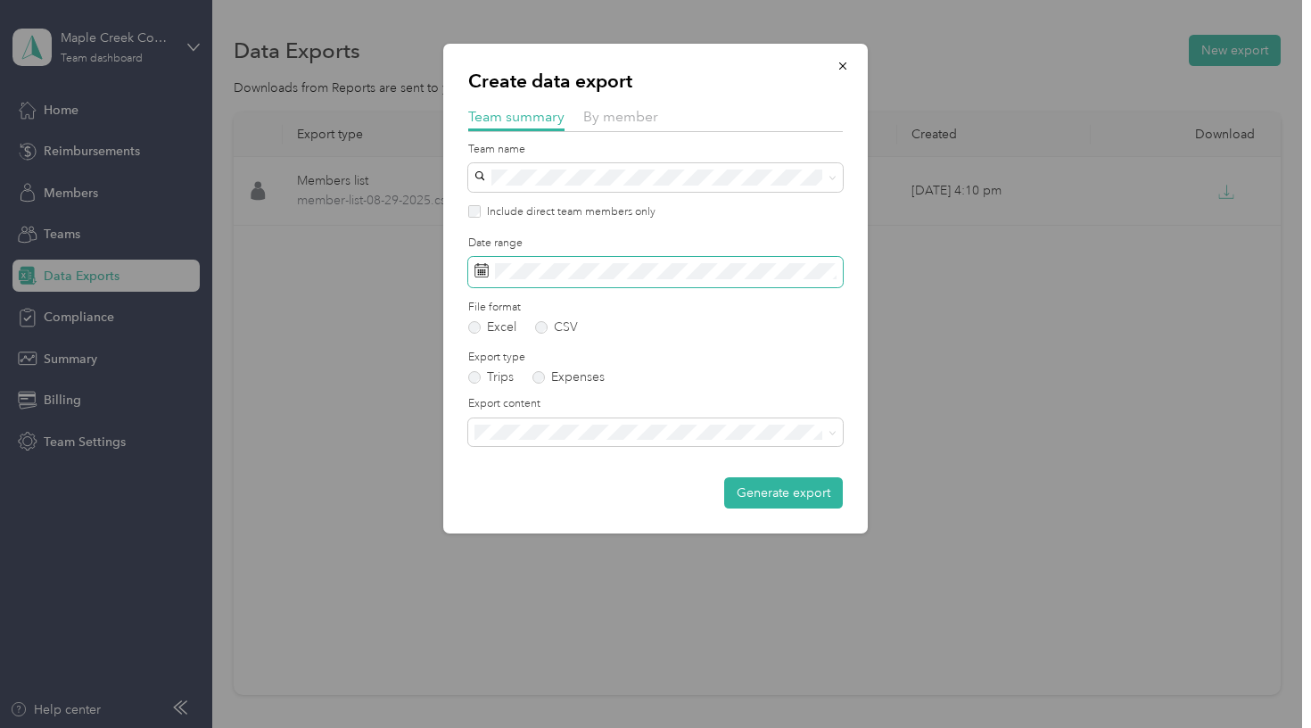
click at [581, 278] on span at bounding box center [655, 272] width 375 height 30
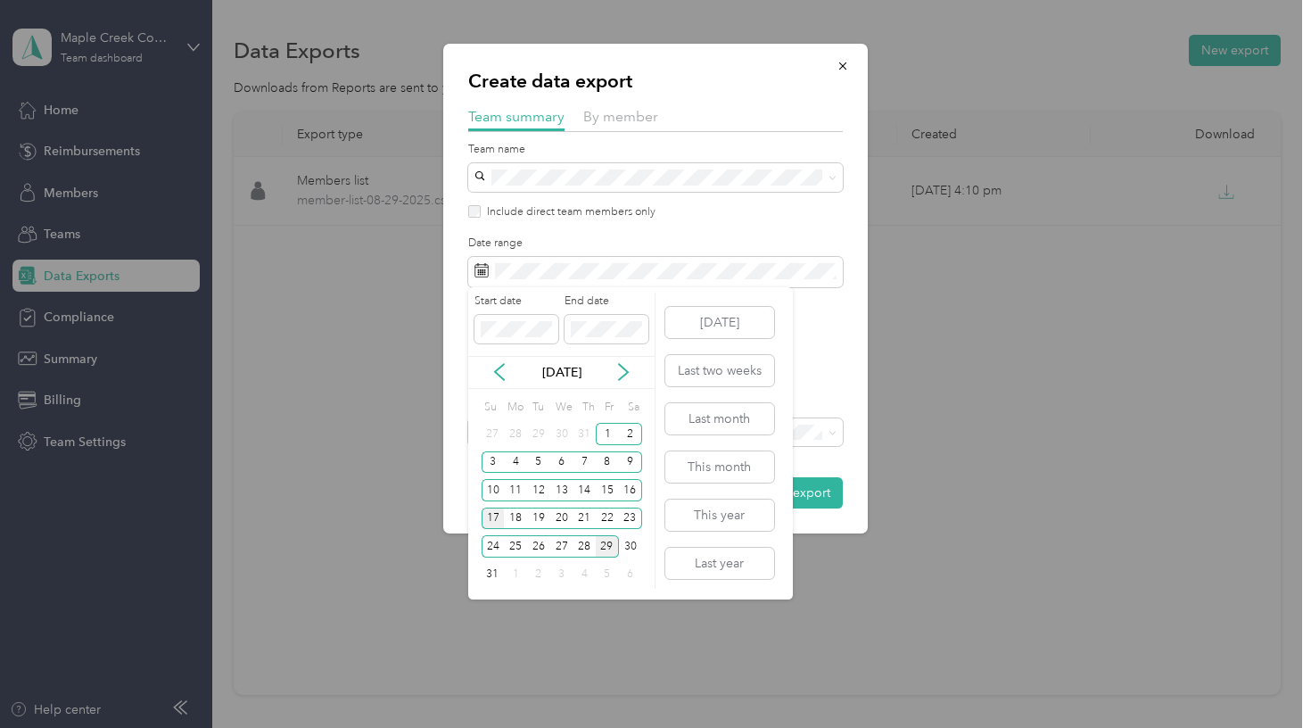
click at [494, 519] on div "17" at bounding box center [493, 519] width 23 height 22
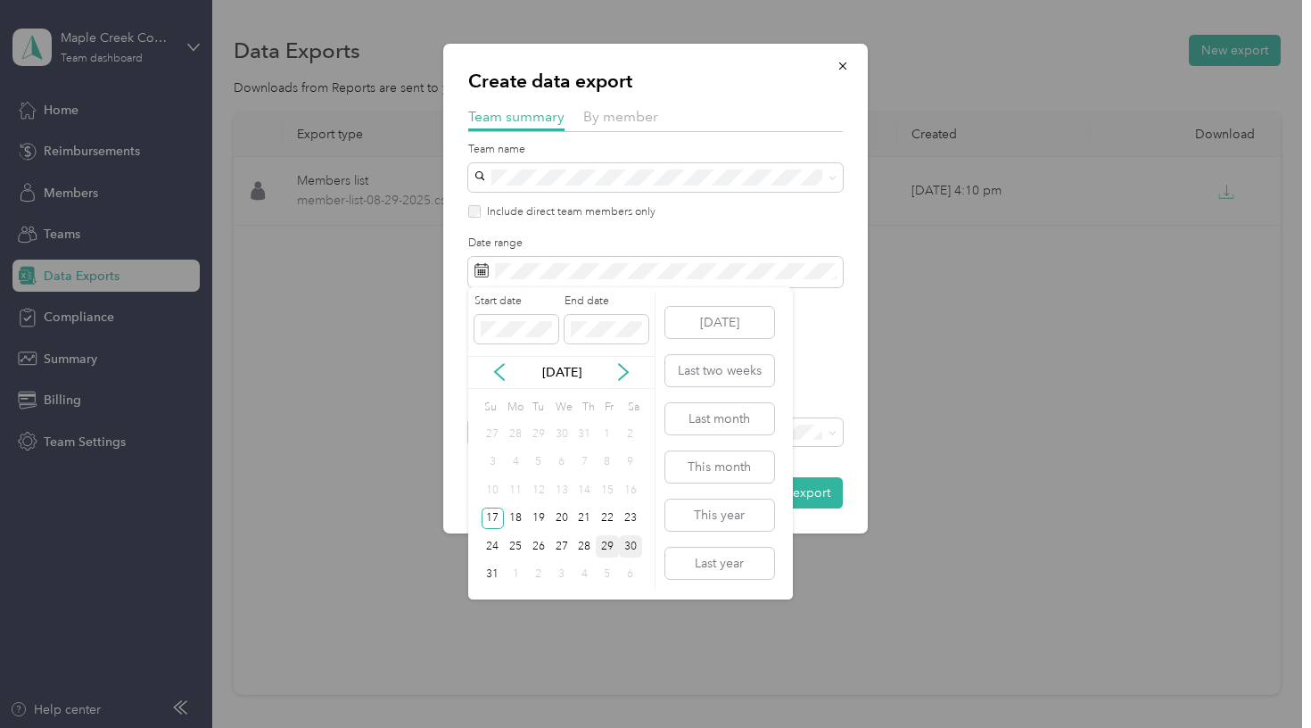
click at [630, 549] on div "30" at bounding box center [630, 546] width 23 height 22
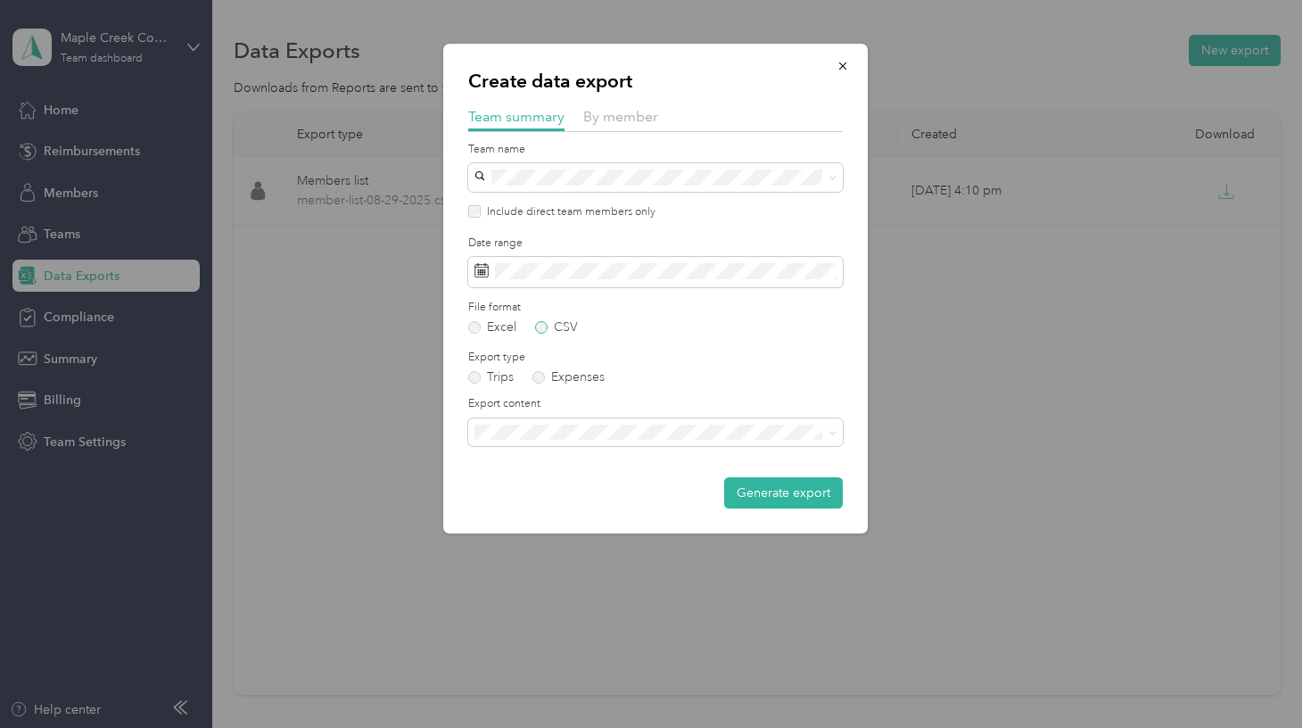
click at [562, 326] on label "CSV" at bounding box center [556, 327] width 43 height 12
click at [780, 498] on button "Generate export" at bounding box center [783, 492] width 119 height 31
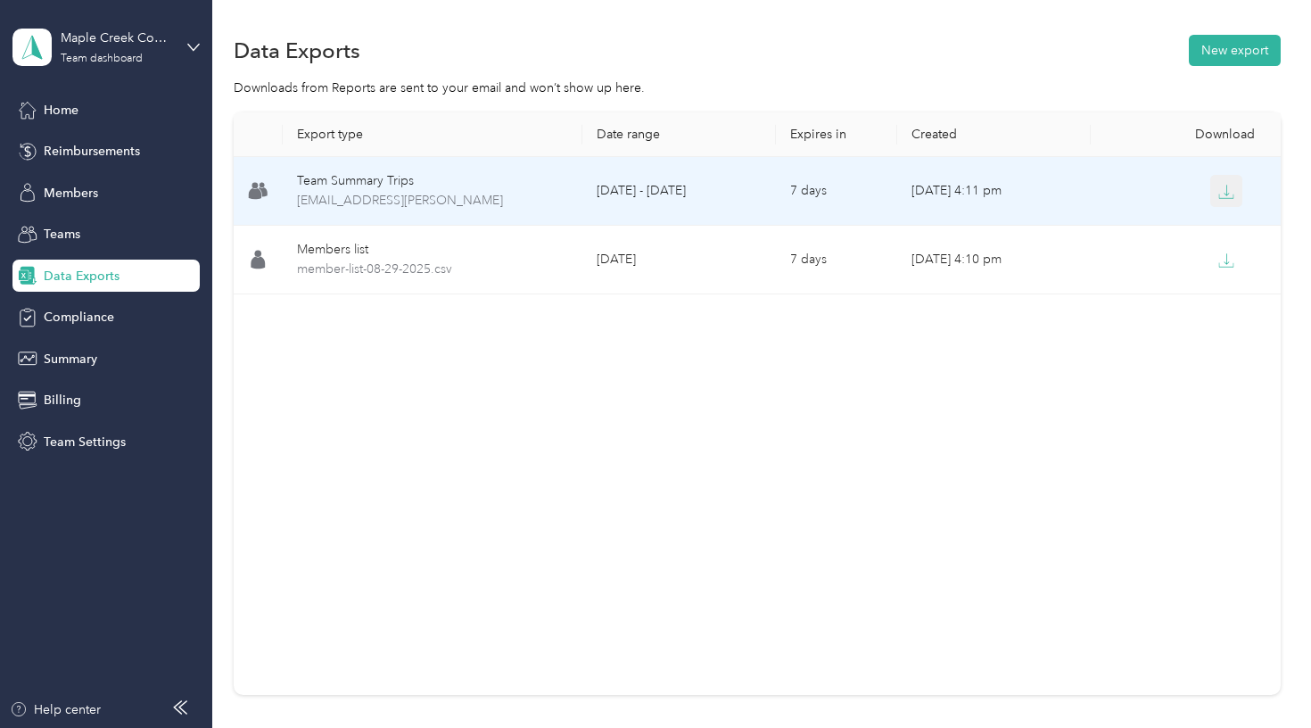
click at [1223, 193] on icon "button" at bounding box center [1226, 192] width 16 height 16
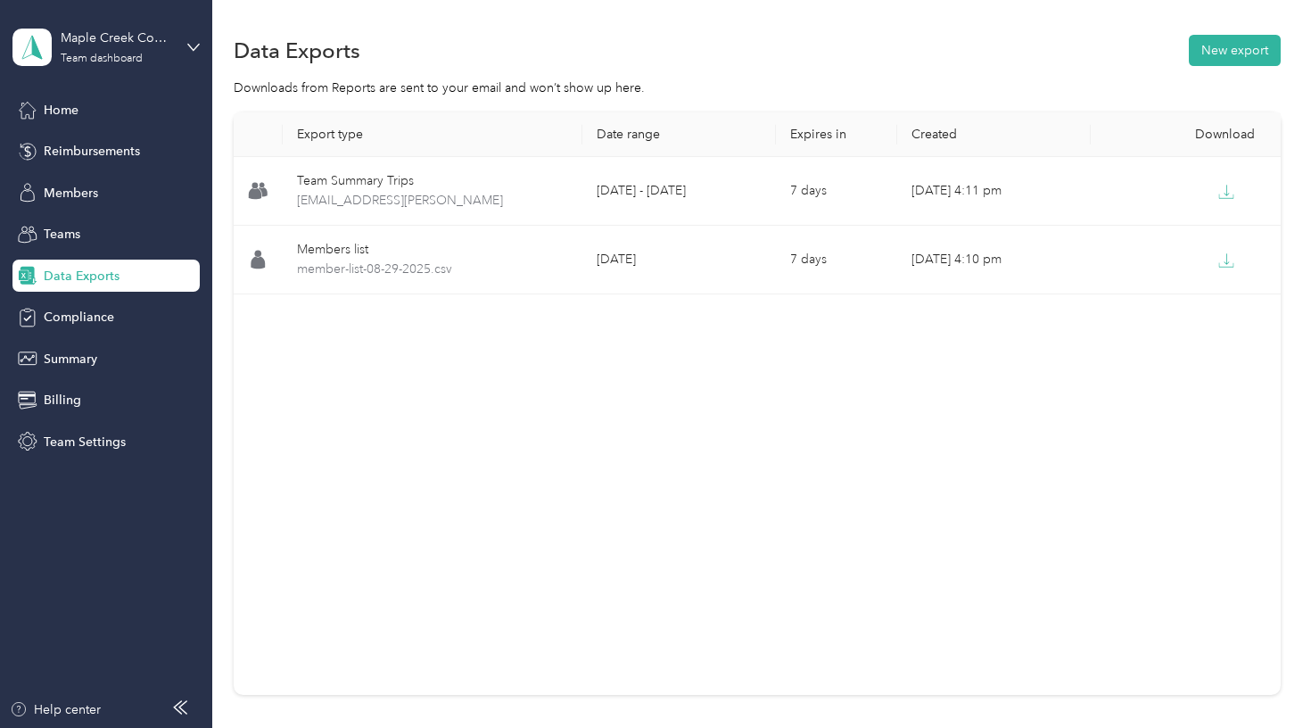
click at [491, 409] on div "Export type Date range Expires in Created Download Team Summary Trips [EMAIL_AD…" at bounding box center [757, 403] width 1046 height 582
click at [1257, 50] on button "New export" at bounding box center [1235, 50] width 92 height 31
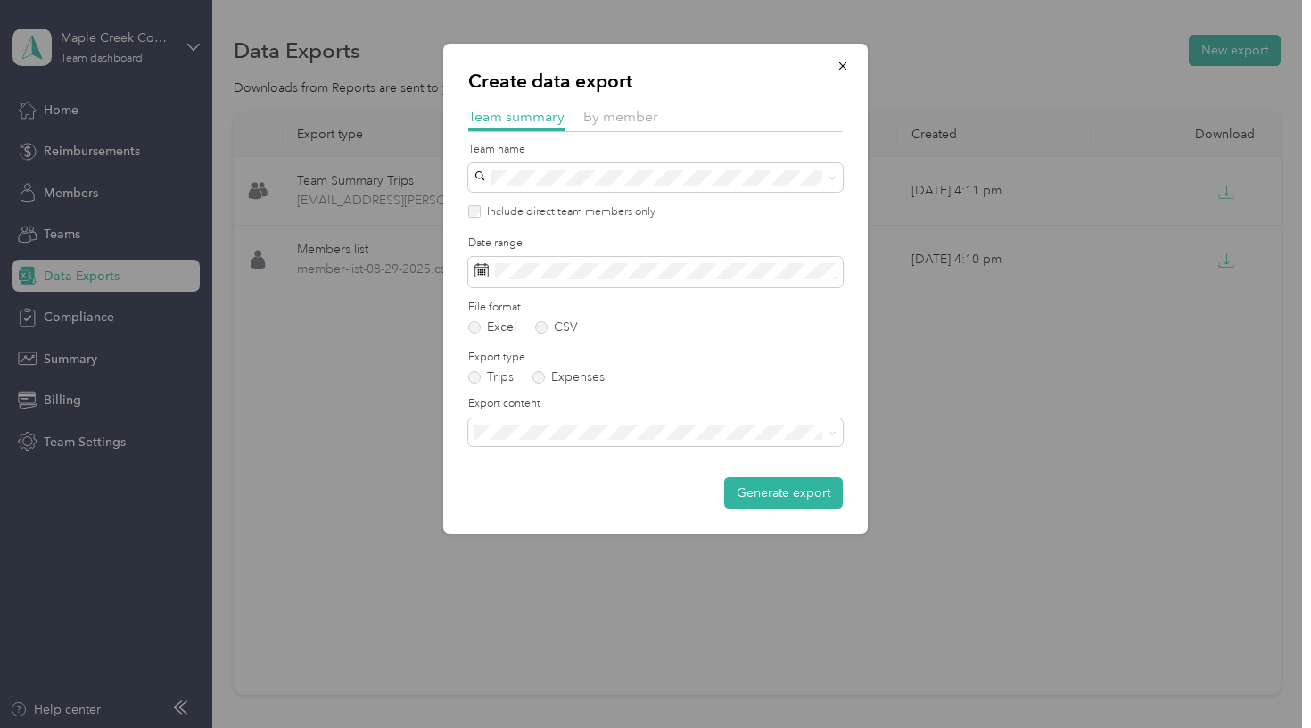
click at [530, 216] on label "Include direct team members only" at bounding box center [568, 212] width 175 height 16
click at [631, 161] on div "Team name" at bounding box center [655, 167] width 375 height 50
click at [601, 120] on span "By member" at bounding box center [620, 116] width 75 height 17
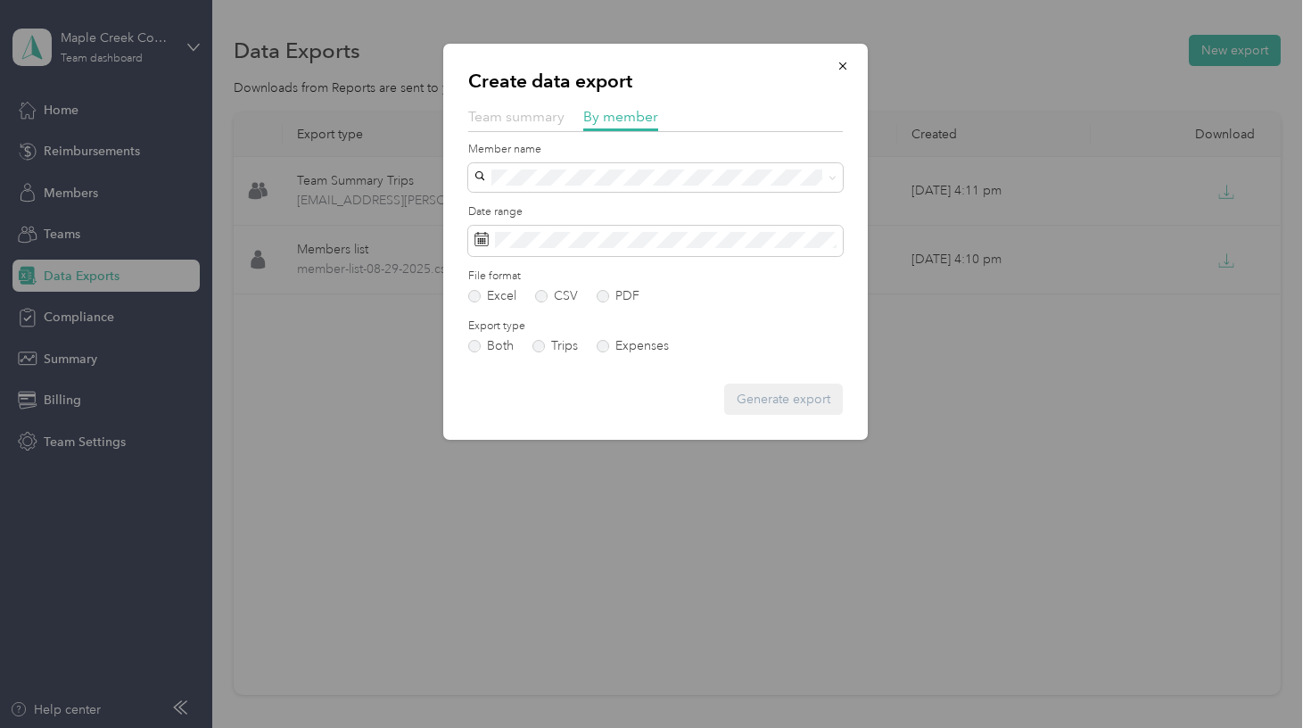
click at [529, 118] on span "Team summary" at bounding box center [516, 116] width 96 height 17
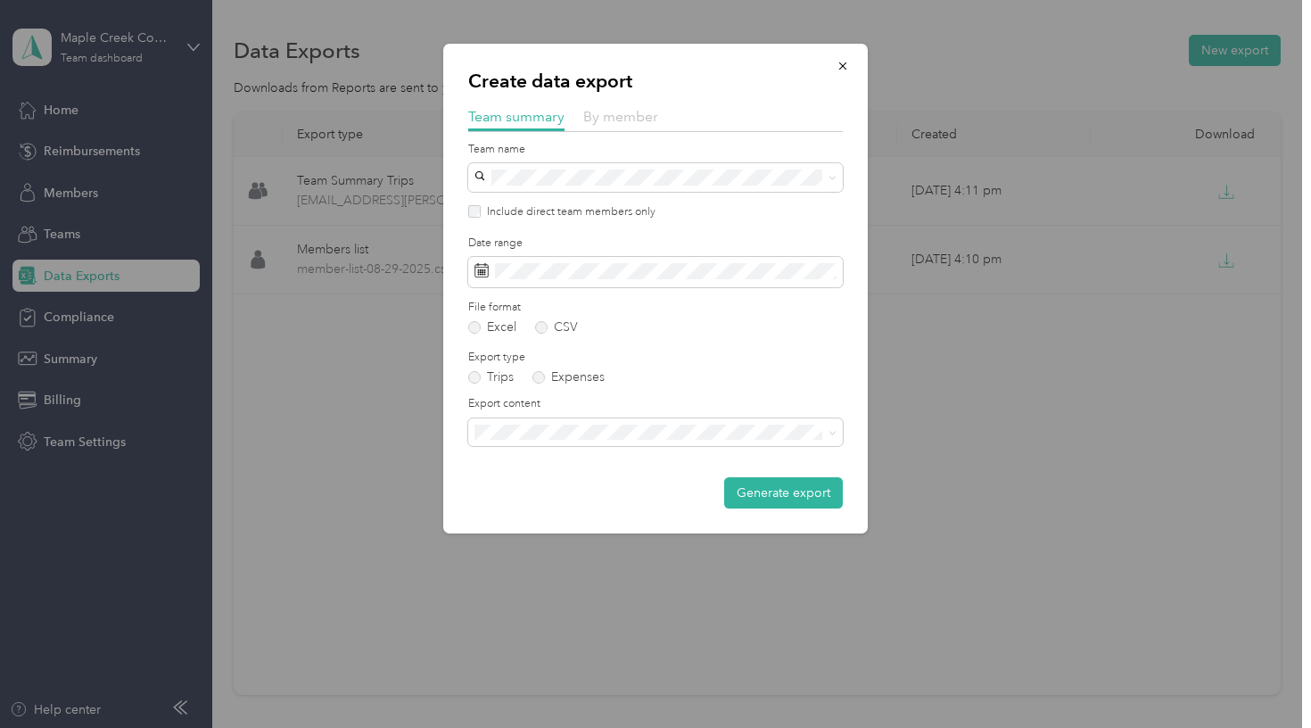
click at [597, 116] on span "By member" at bounding box center [620, 116] width 75 height 17
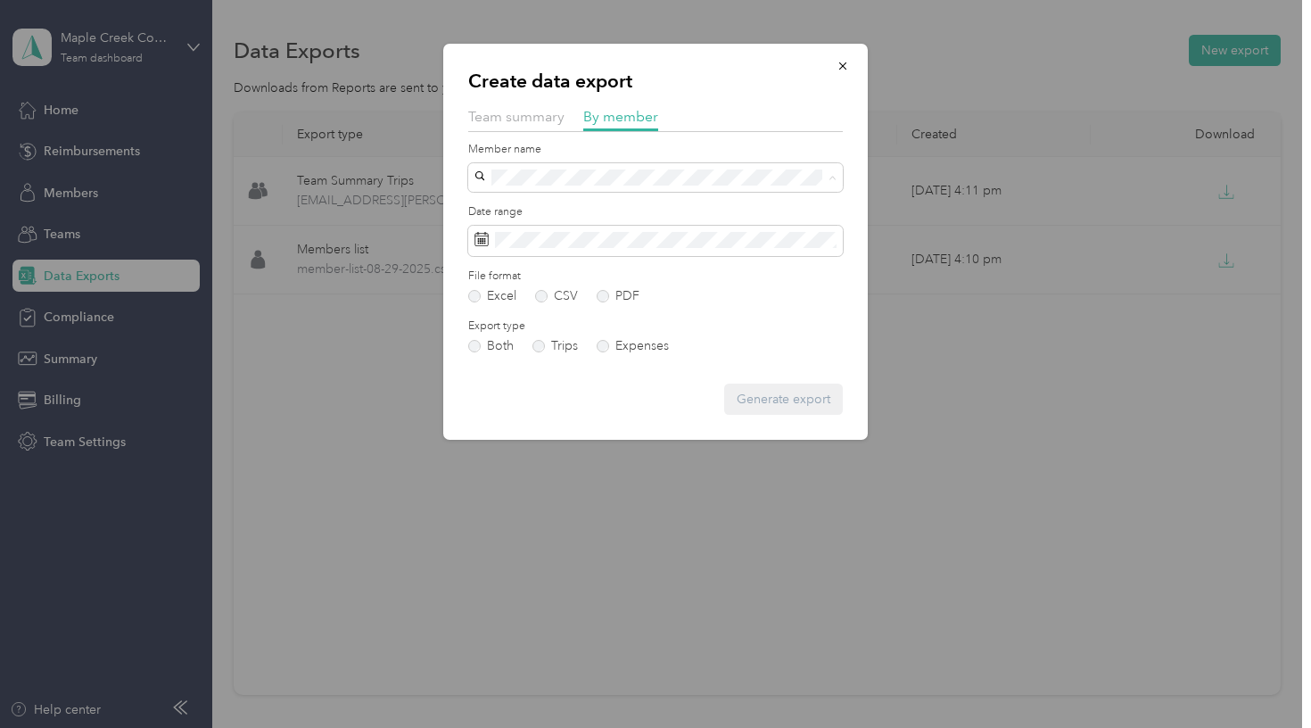
click at [538, 268] on span "[EMAIL_ADDRESS][DOMAIN_NAME]" at bounding box center [586, 270] width 211 height 15
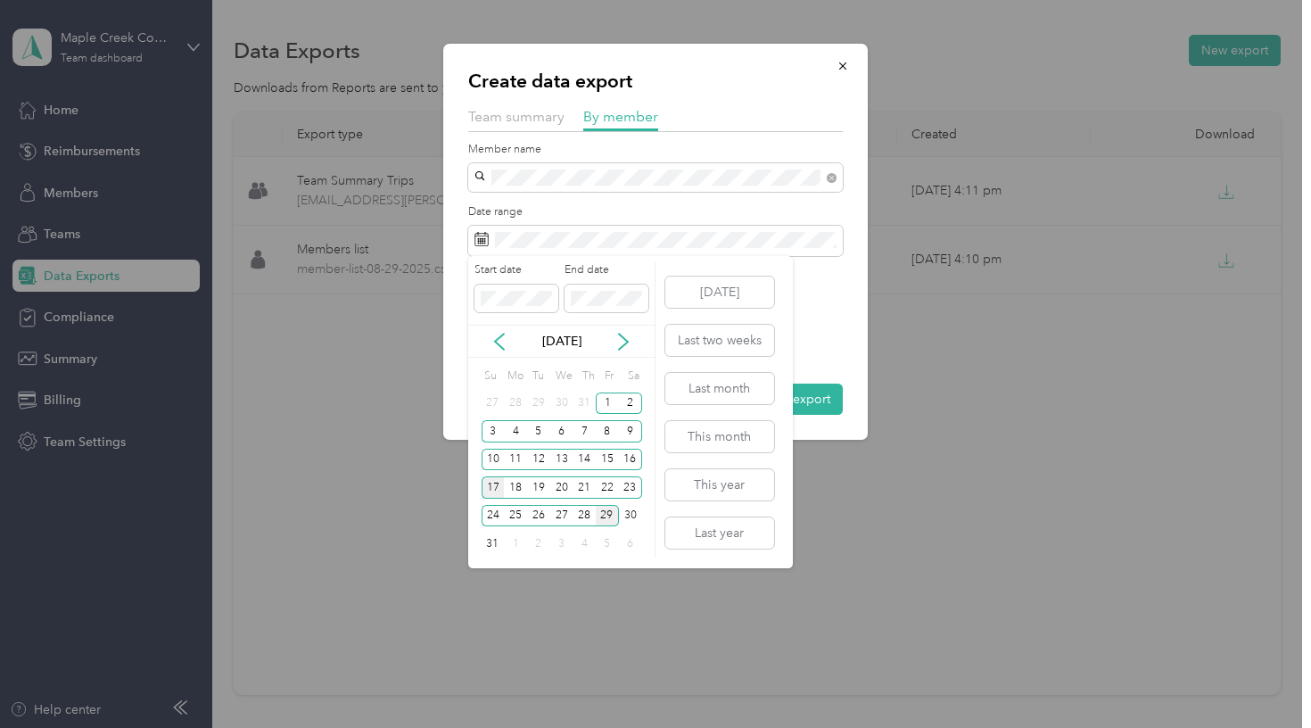
click at [497, 483] on div "17" at bounding box center [493, 487] width 23 height 22
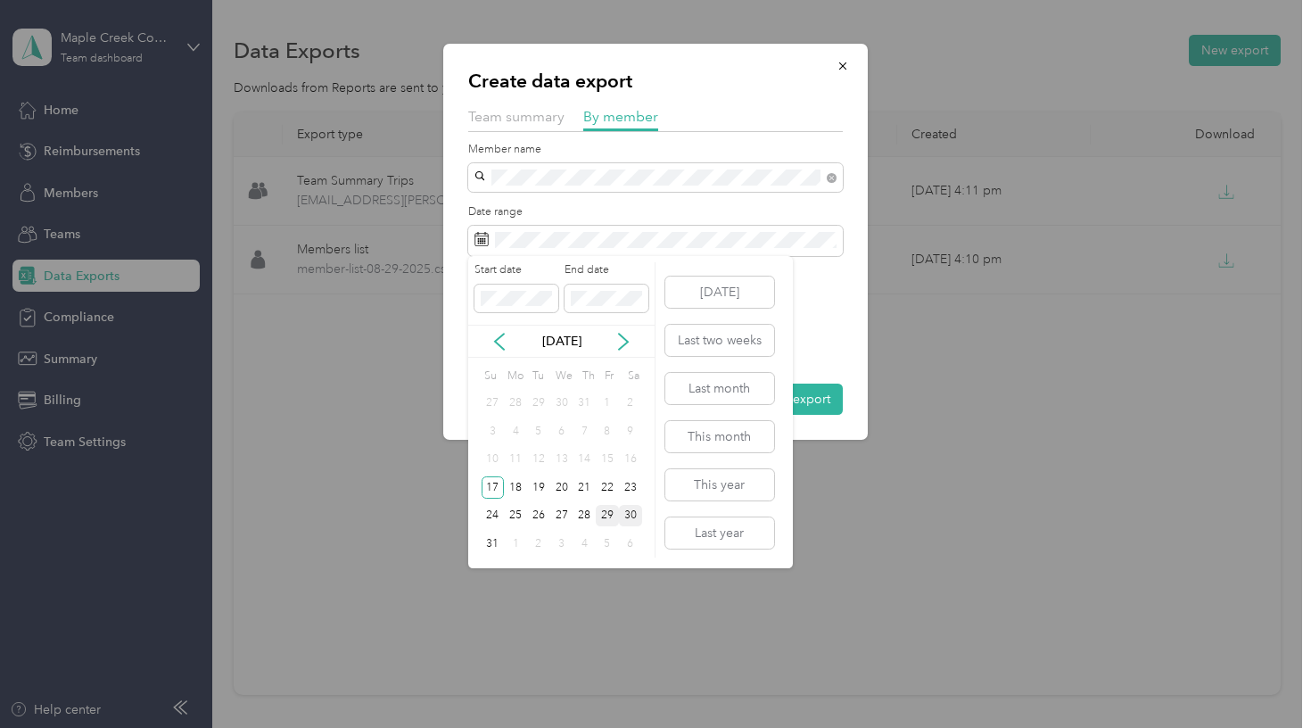
click at [623, 515] on div "30" at bounding box center [630, 516] width 23 height 22
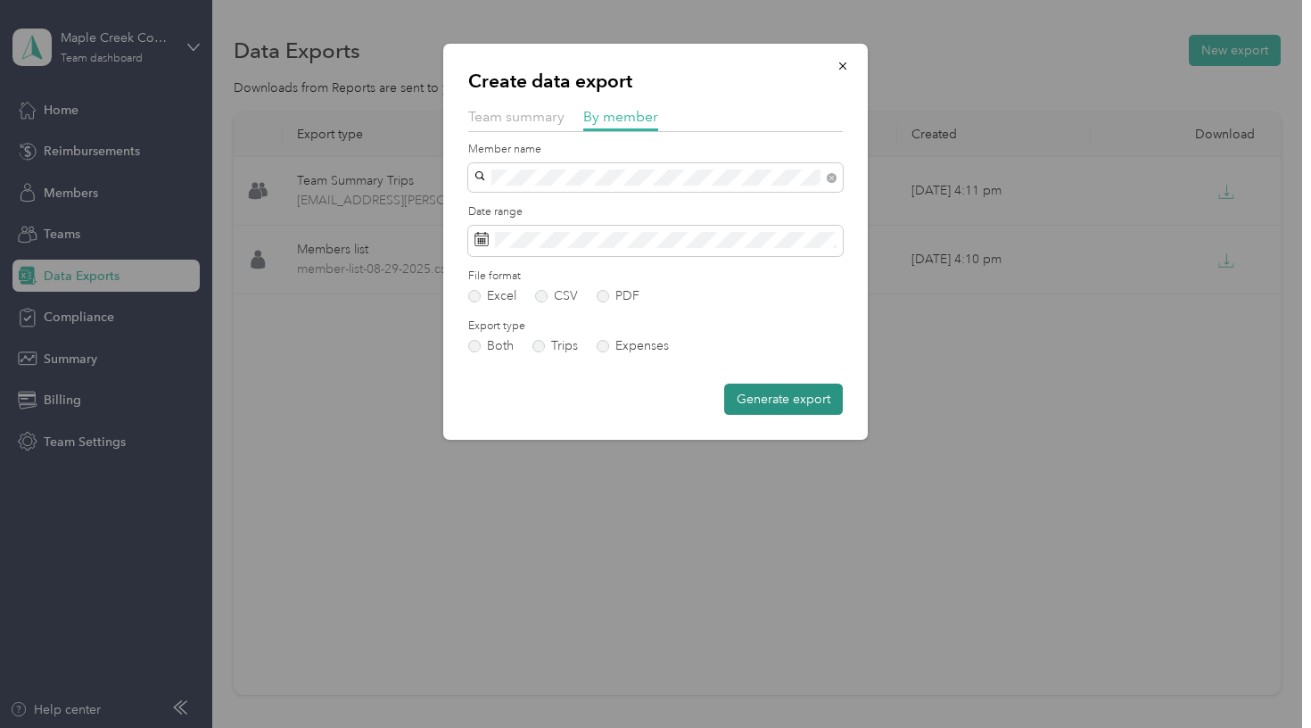
click at [780, 406] on button "Generate export" at bounding box center [783, 399] width 119 height 31
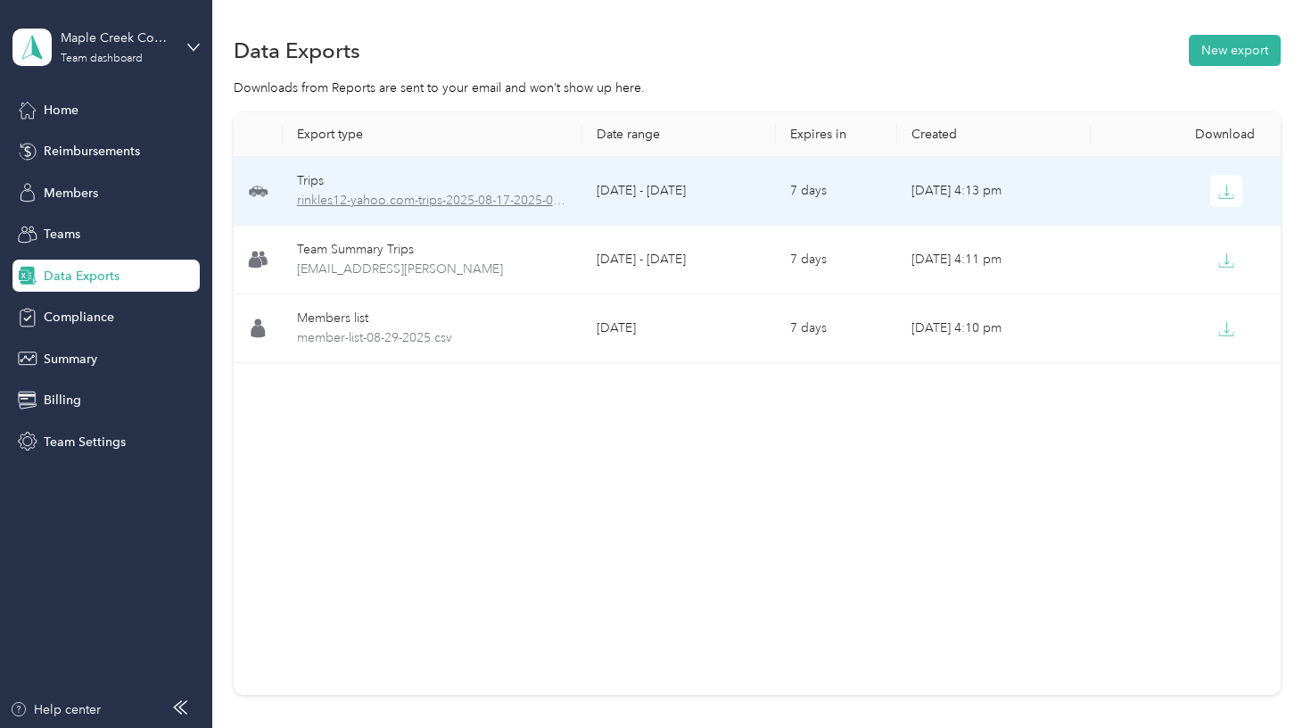
click at [429, 199] on span "rinkles12-yahoo.com-trips-2025-08-17-2025-08-30.xlsx" at bounding box center [433, 201] width 272 height 20
click at [1229, 199] on icon "button" at bounding box center [1226, 192] width 16 height 16
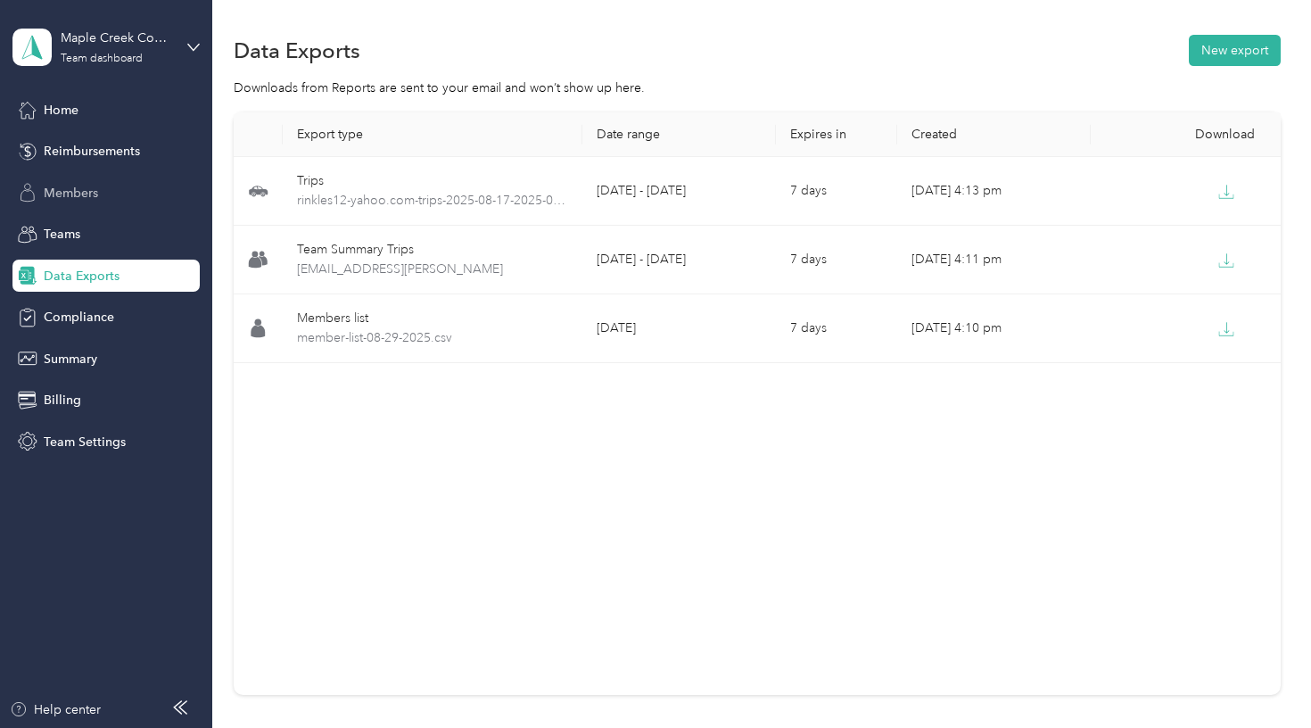
click at [86, 195] on span "Members" at bounding box center [71, 193] width 54 height 19
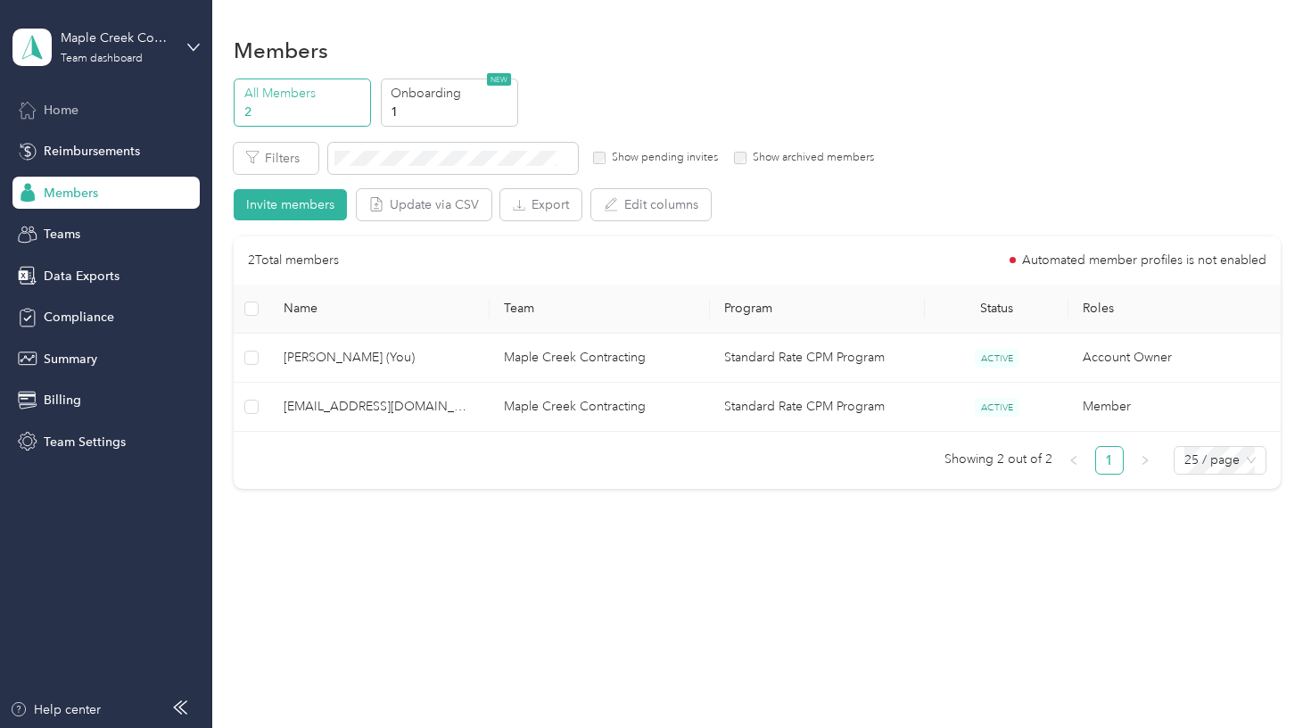
click at [86, 99] on div "Home" at bounding box center [105, 110] width 187 height 32
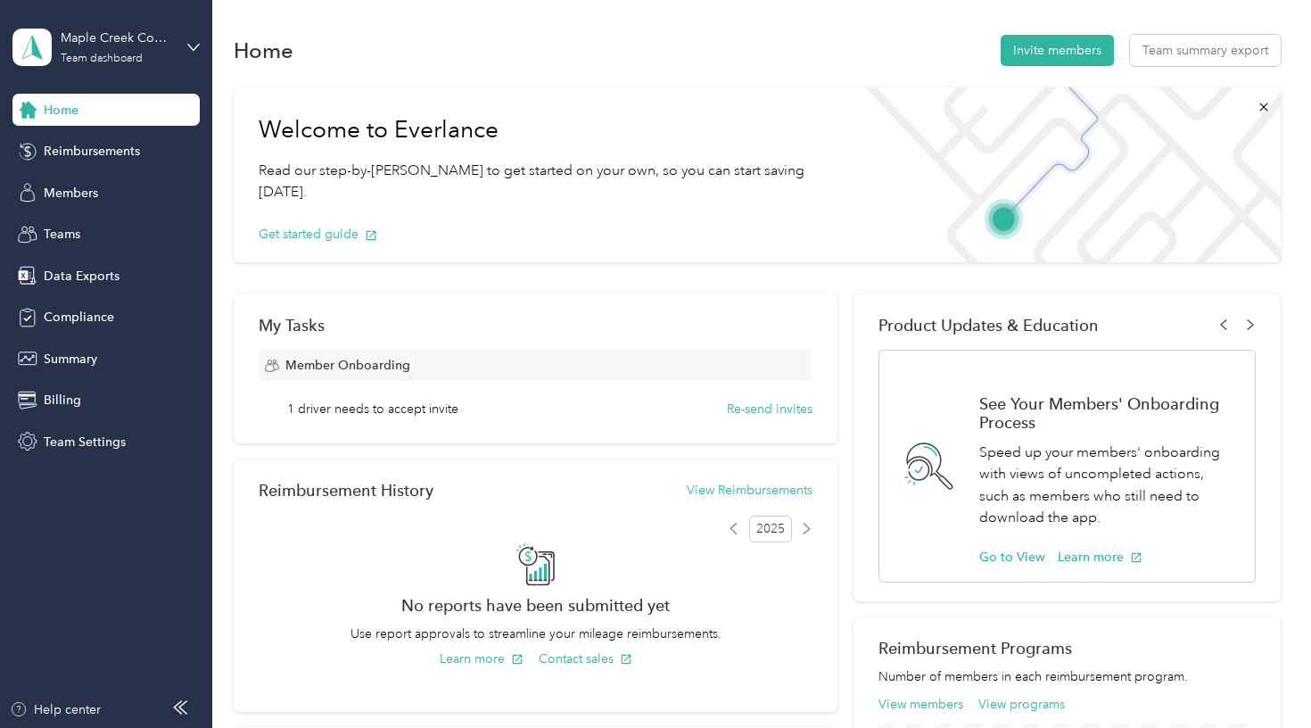
click at [139, 174] on div "Home Reimbursements Members Teams Data Exports Compliance Summary Billing Team …" at bounding box center [105, 276] width 187 height 364
click at [103, 194] on div "Members" at bounding box center [105, 193] width 187 height 32
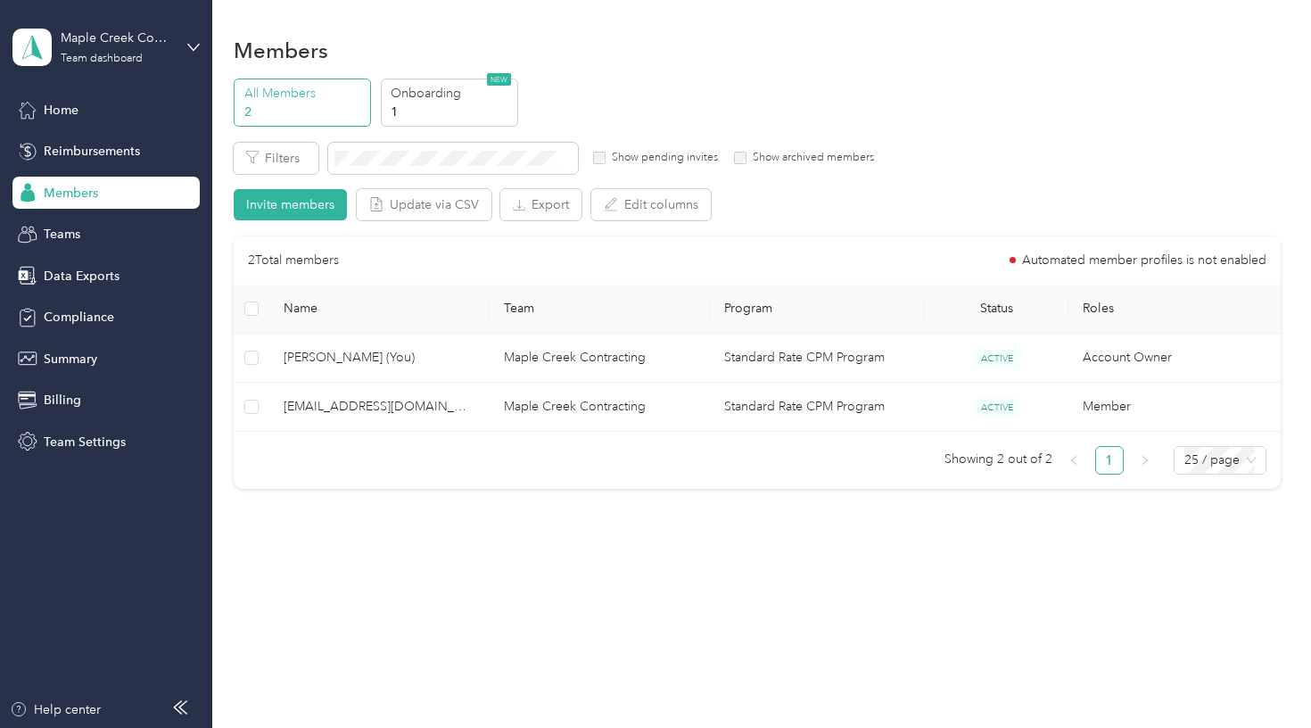
click at [83, 197] on span "Members" at bounding box center [71, 193] width 54 height 19
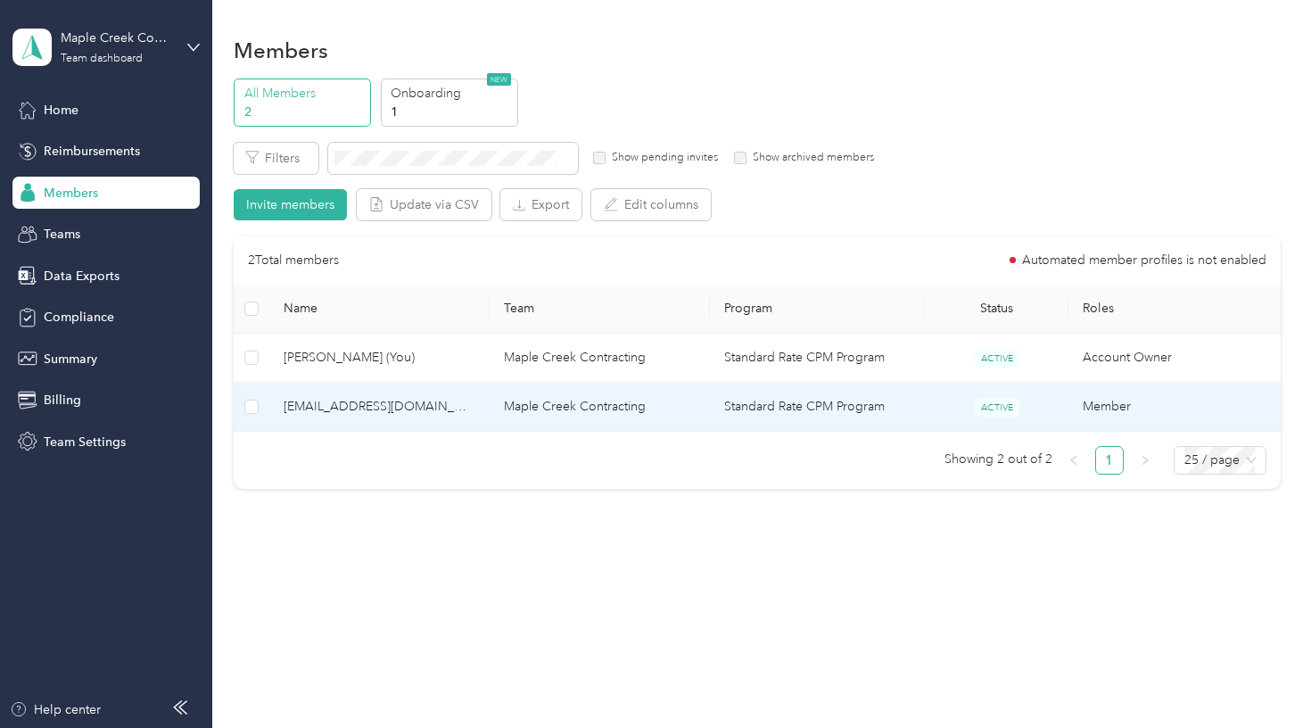
click at [427, 406] on span "[EMAIL_ADDRESS][DOMAIN_NAME]" at bounding box center [380, 407] width 192 height 20
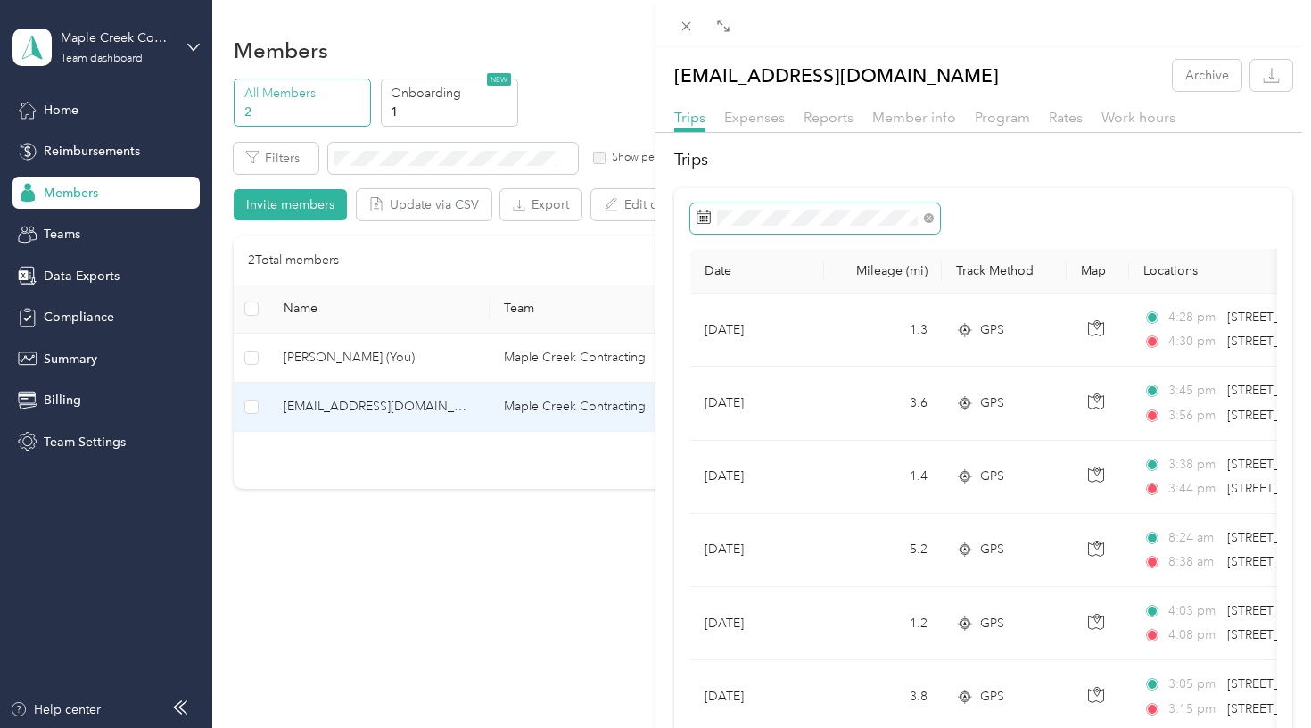
click at [838, 208] on span at bounding box center [815, 218] width 250 height 30
click at [842, 123] on span "Reports" at bounding box center [829, 117] width 50 height 17
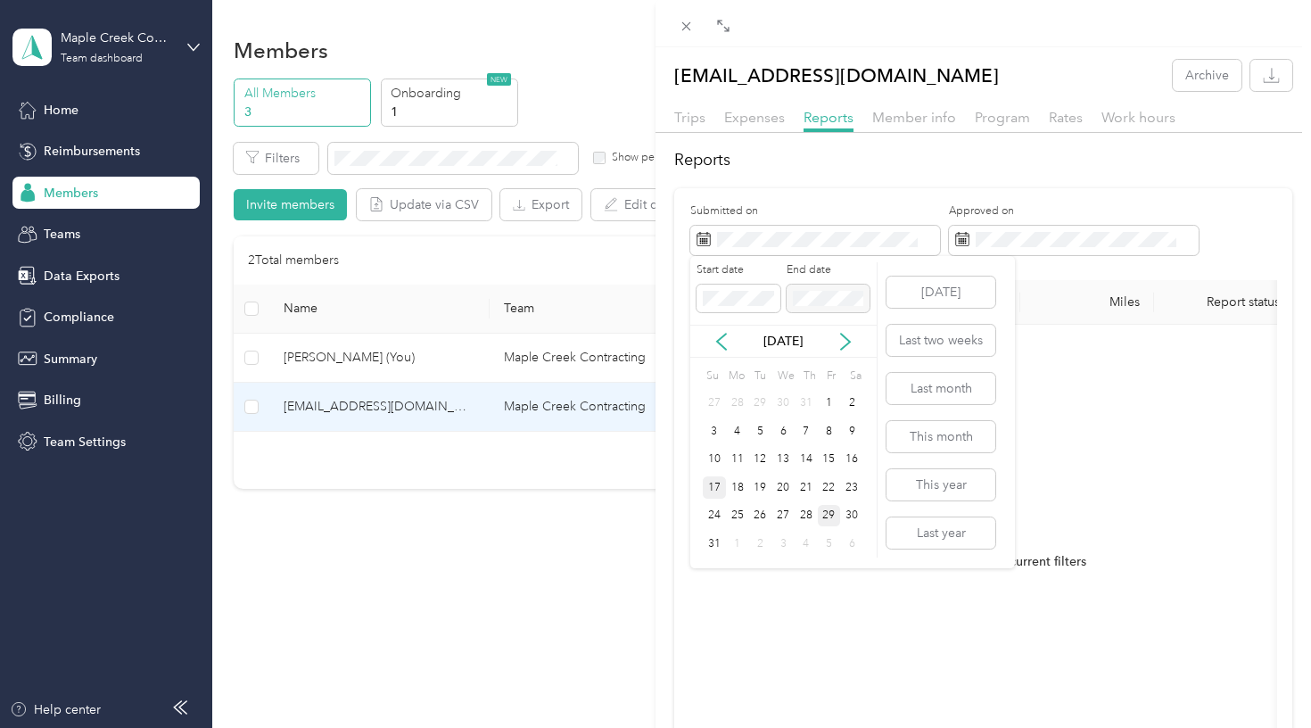
click at [714, 485] on div "17" at bounding box center [714, 487] width 23 height 22
click at [852, 520] on div "30" at bounding box center [851, 516] width 23 height 22
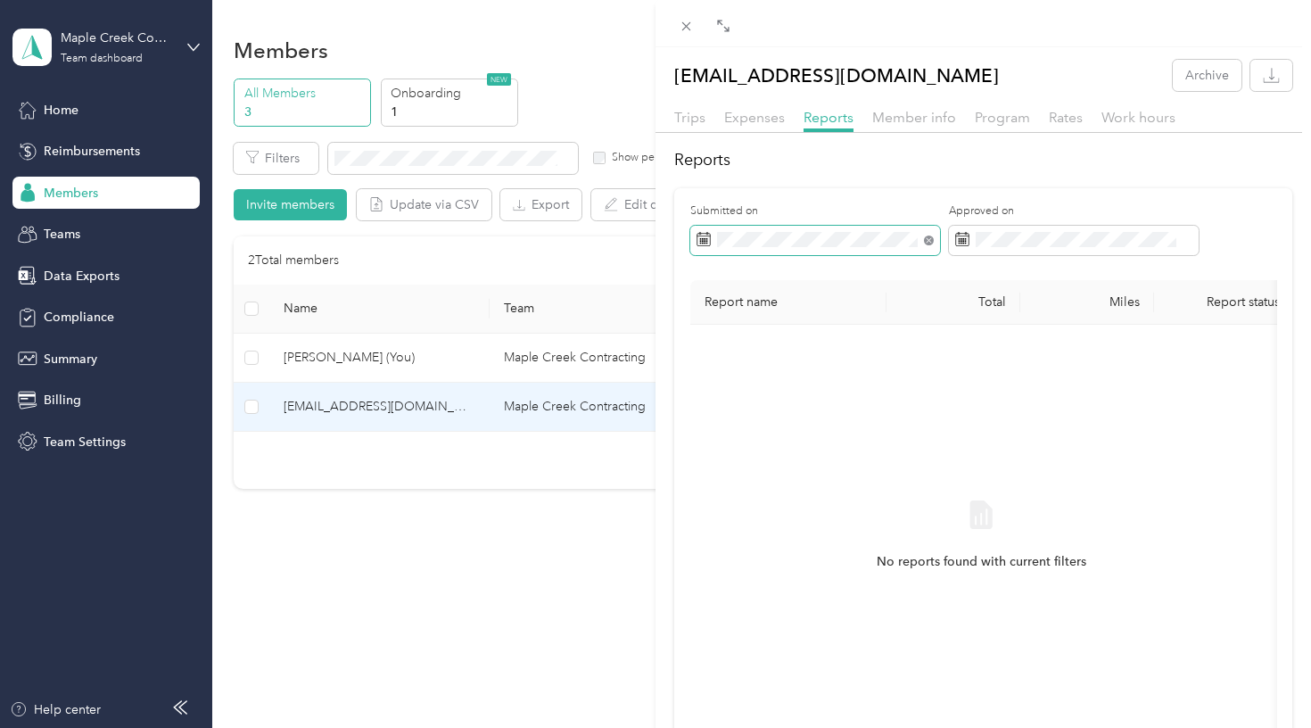
click at [927, 238] on icon at bounding box center [929, 240] width 10 height 10
click at [760, 115] on span "Expenses" at bounding box center [754, 117] width 61 height 17
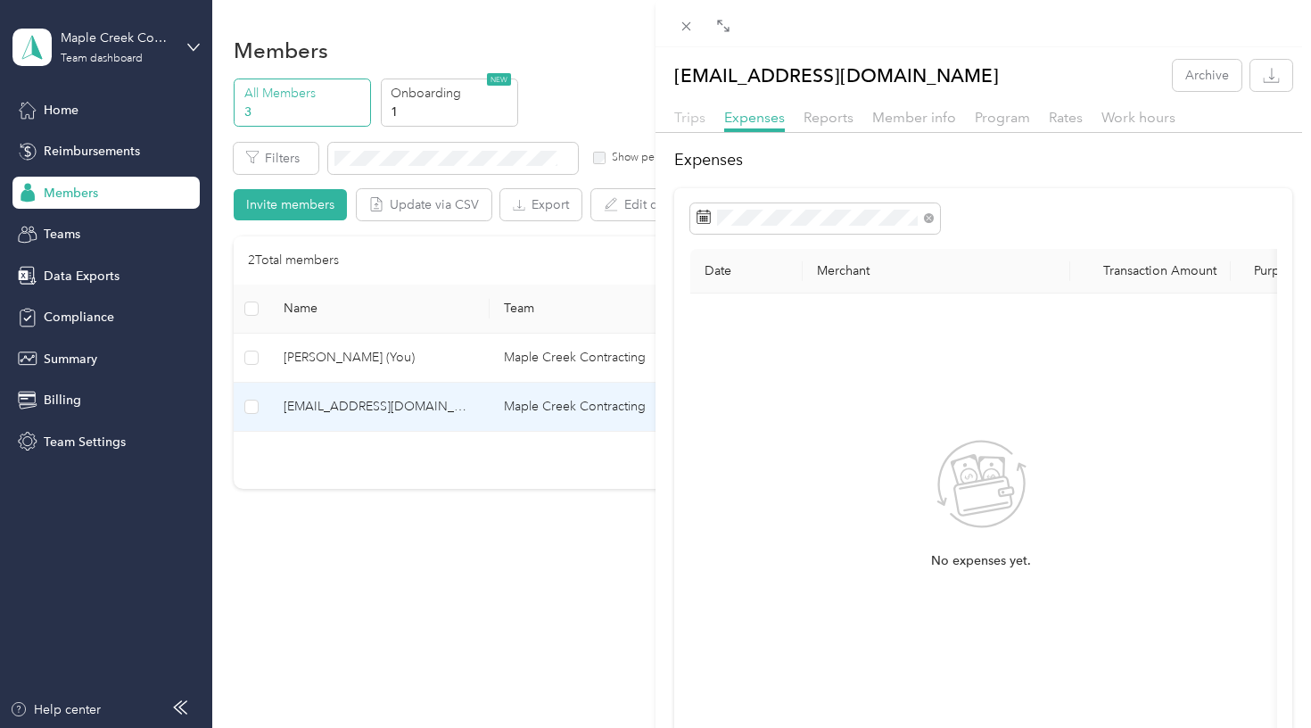
click at [691, 114] on span "Trips" at bounding box center [689, 117] width 31 height 17
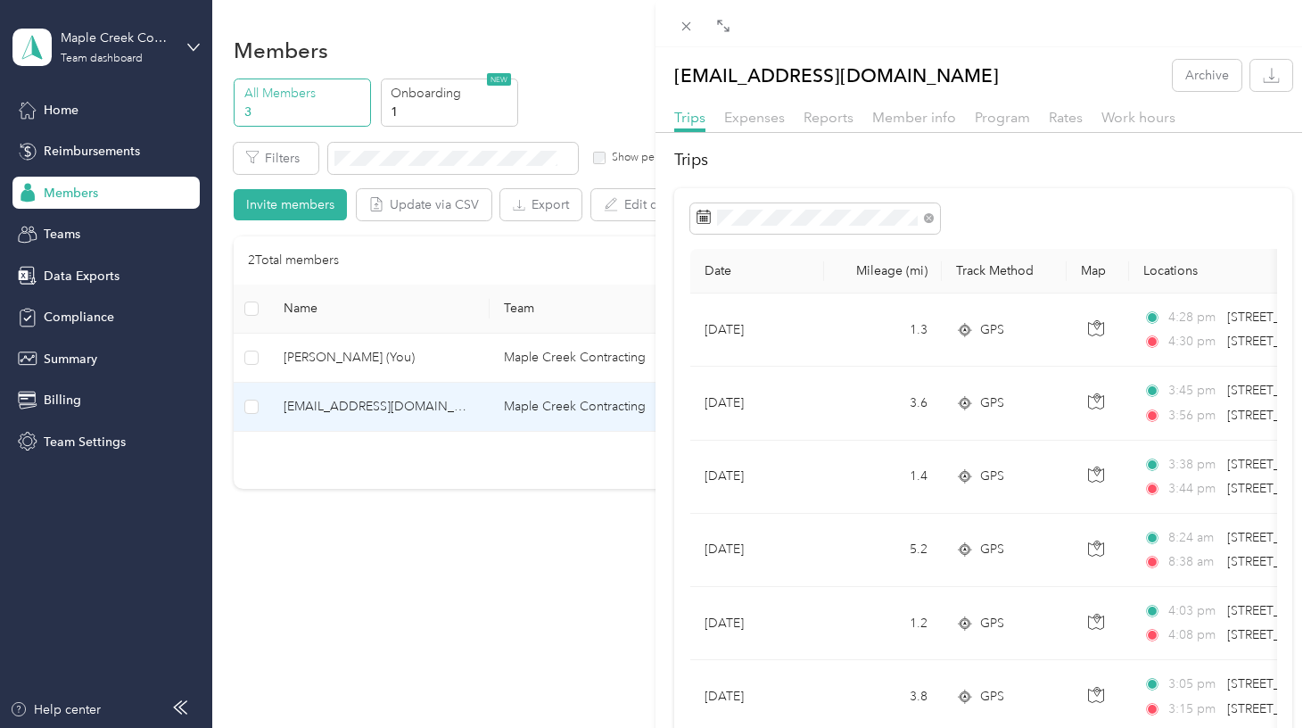
click at [473, 518] on div "[EMAIL_ADDRESS][DOMAIN_NAME] Archive Trips Expenses Reports Member info Program…" at bounding box center [655, 364] width 1311 height 728
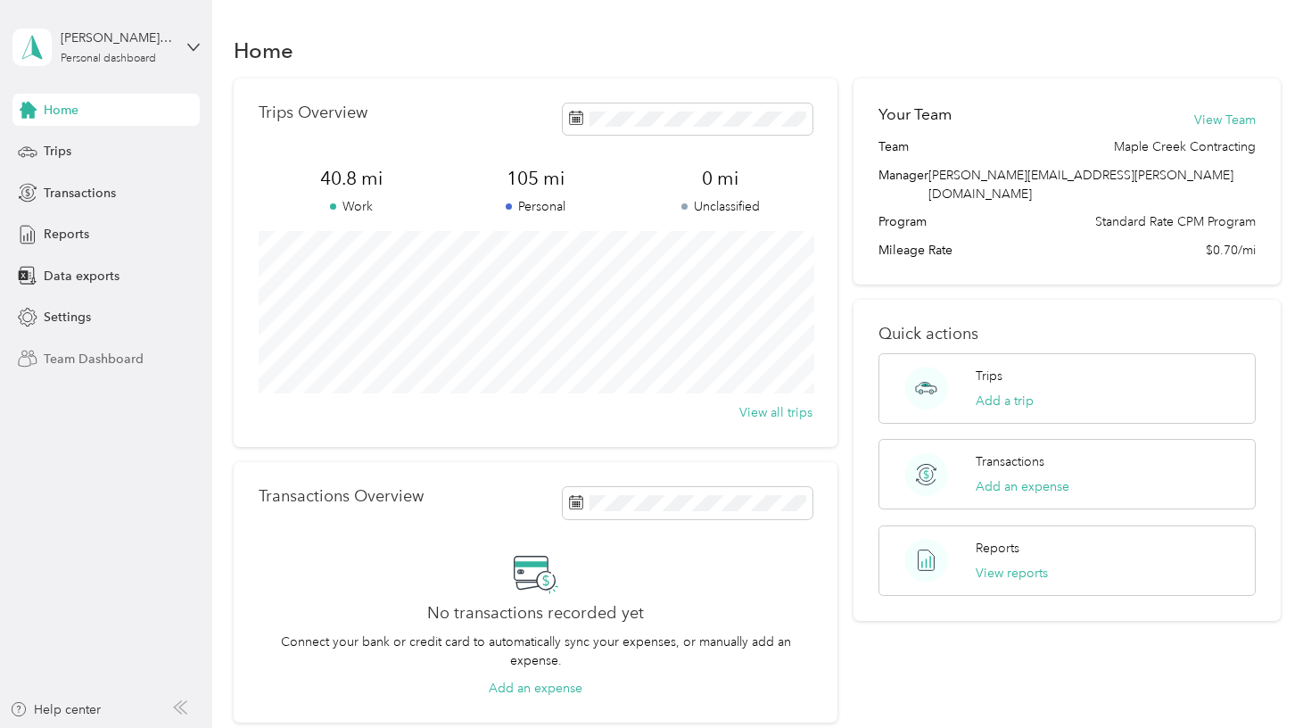
click at [93, 360] on span "Team Dashboard" at bounding box center [94, 359] width 100 height 19
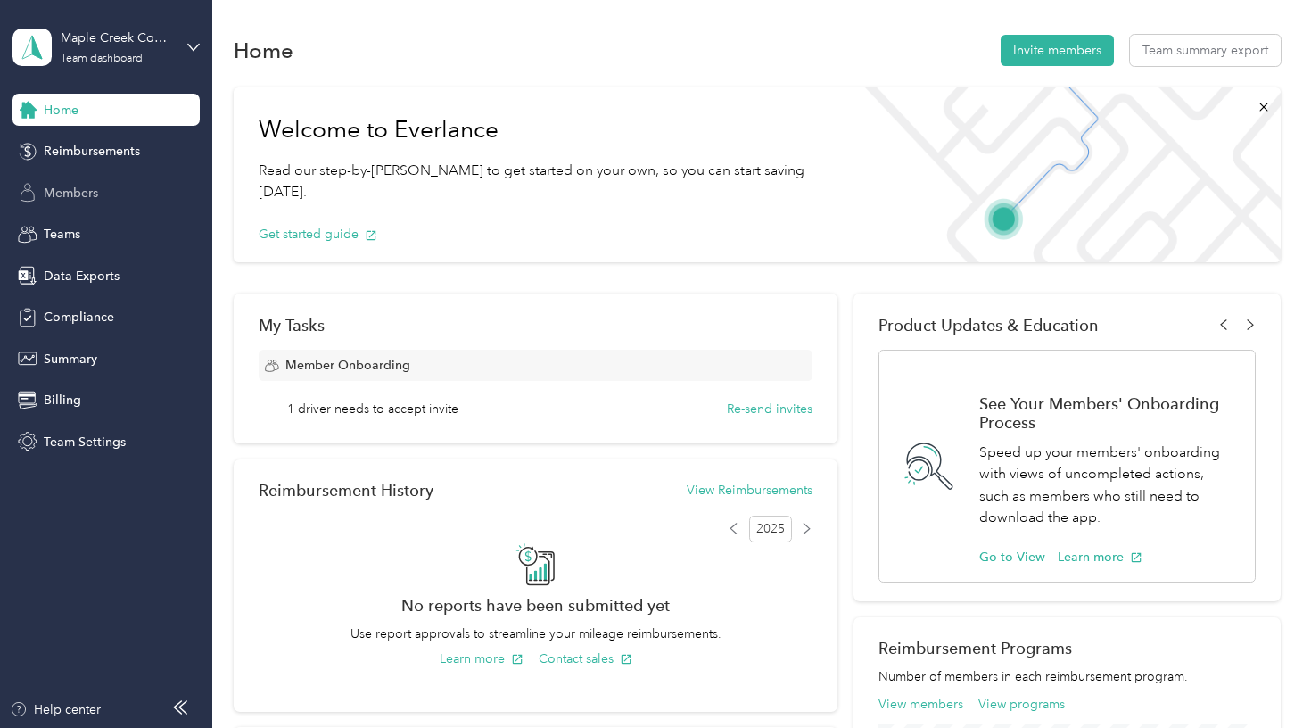
click at [95, 193] on span "Members" at bounding box center [71, 193] width 54 height 19
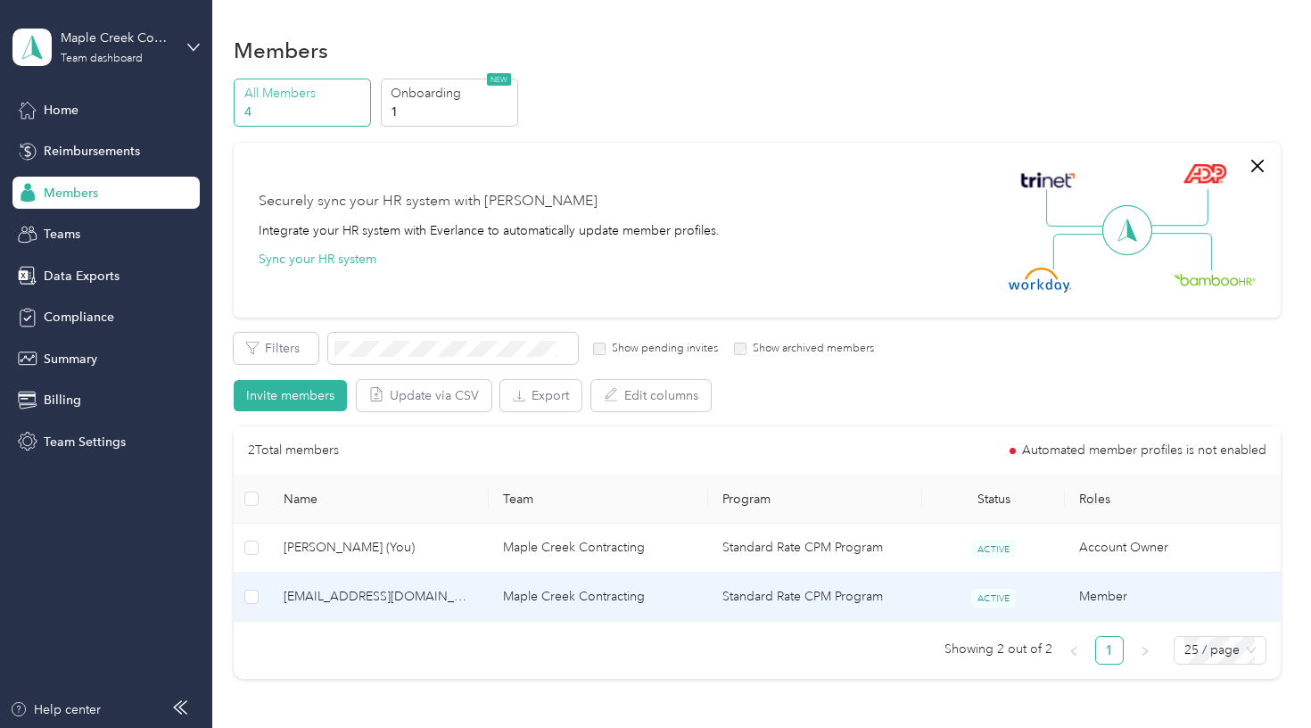
click at [400, 593] on span "[EMAIL_ADDRESS][DOMAIN_NAME]" at bounding box center [379, 597] width 191 height 20
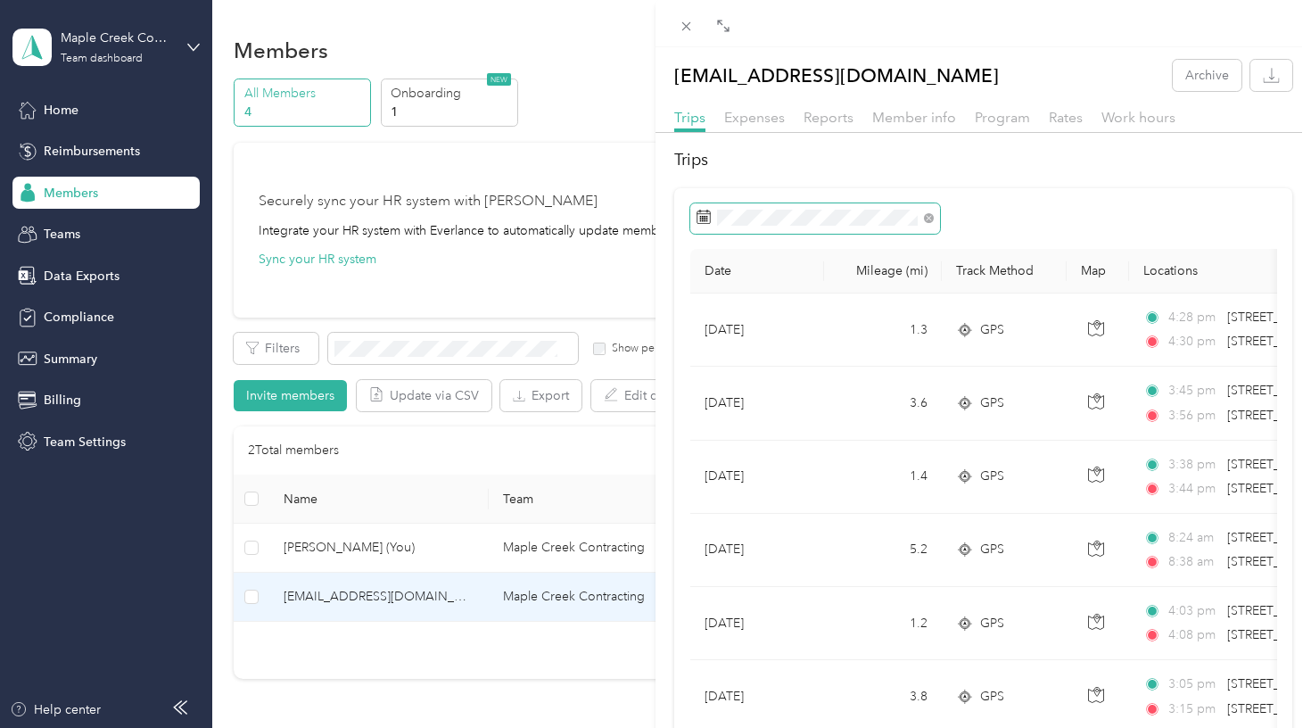
click at [858, 227] on span at bounding box center [815, 218] width 250 height 30
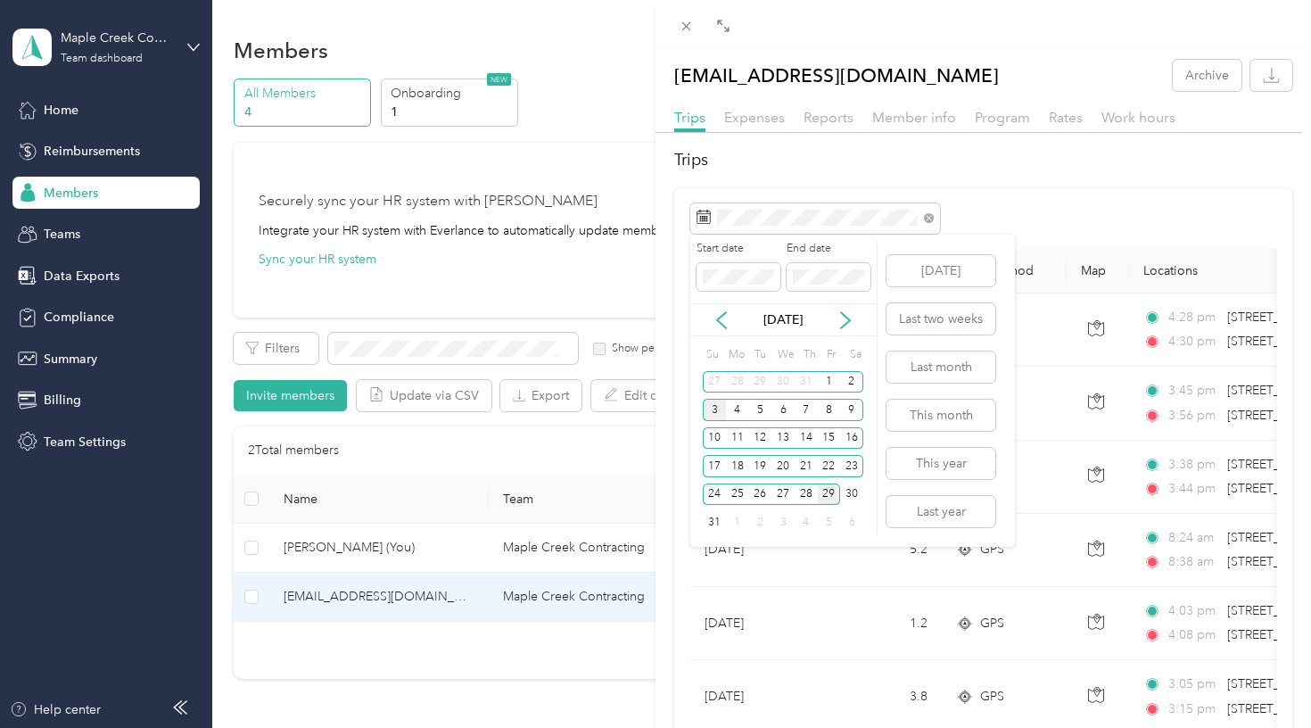
click at [718, 409] on div "3" at bounding box center [714, 410] width 23 height 22
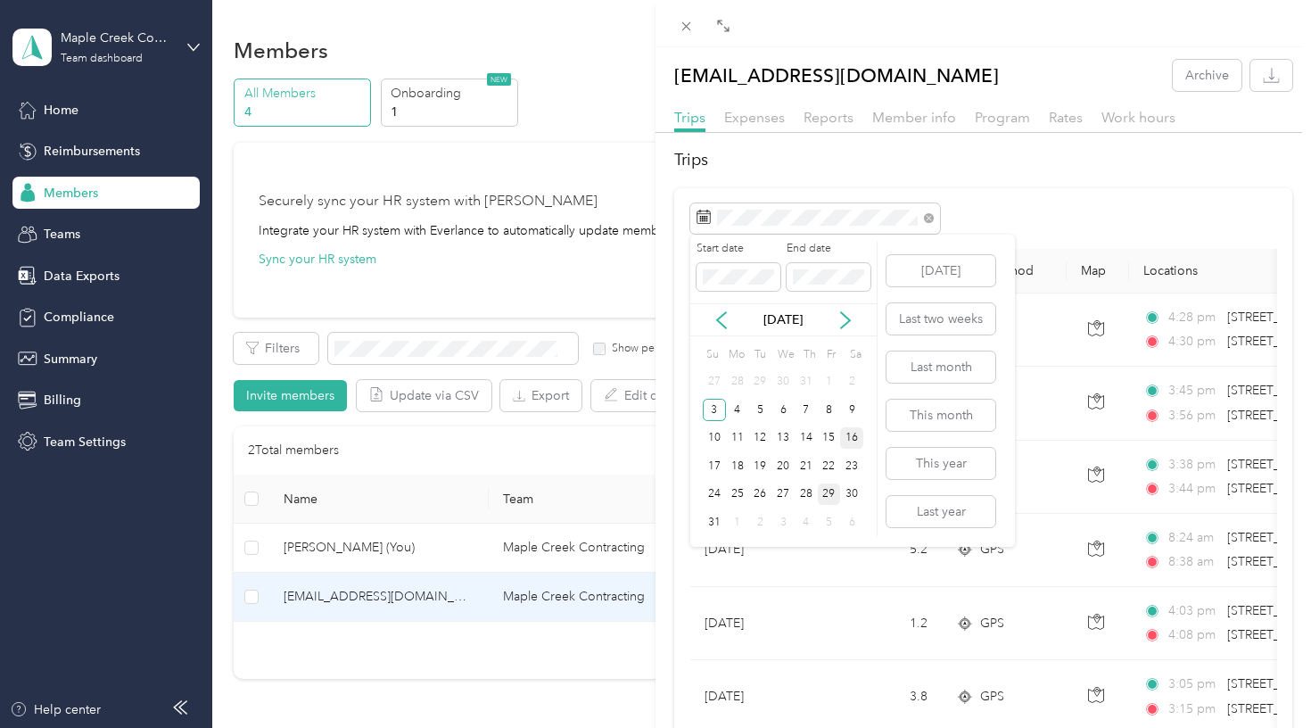
click at [853, 437] on div "16" at bounding box center [851, 438] width 23 height 22
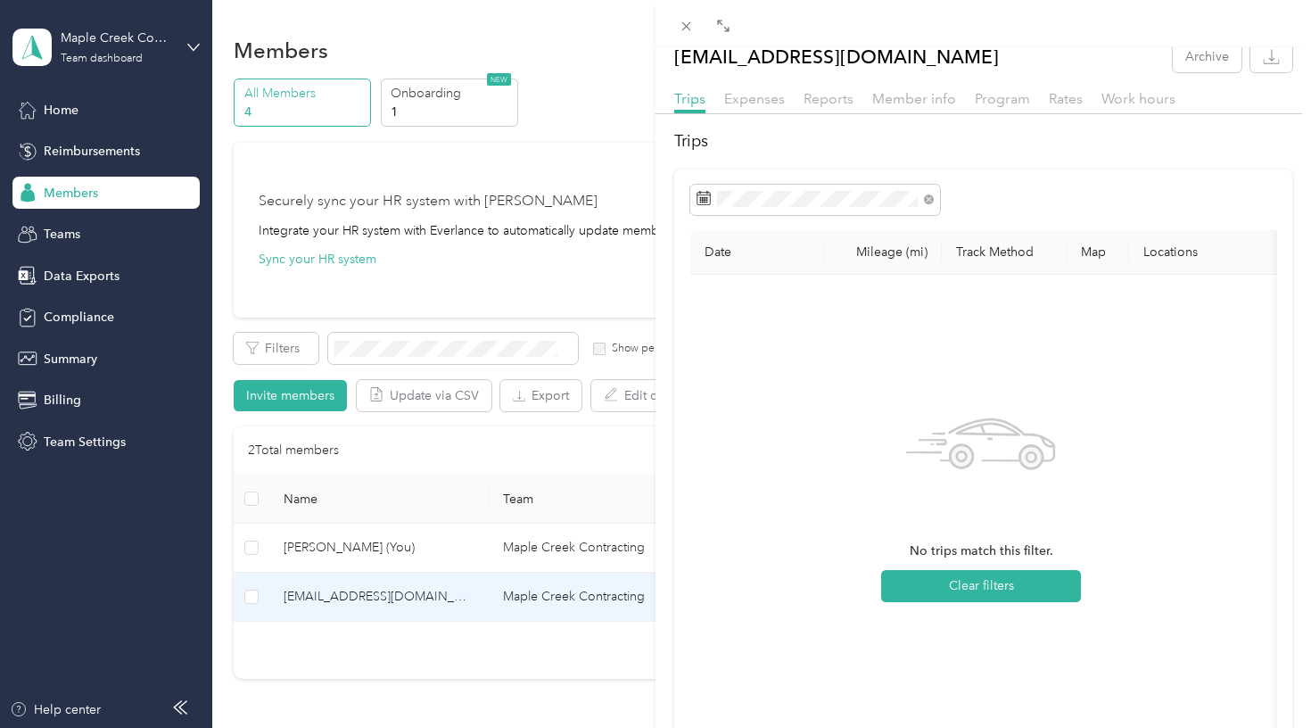
scroll to position [22, 0]
